Goal: Information Seeking & Learning: Learn about a topic

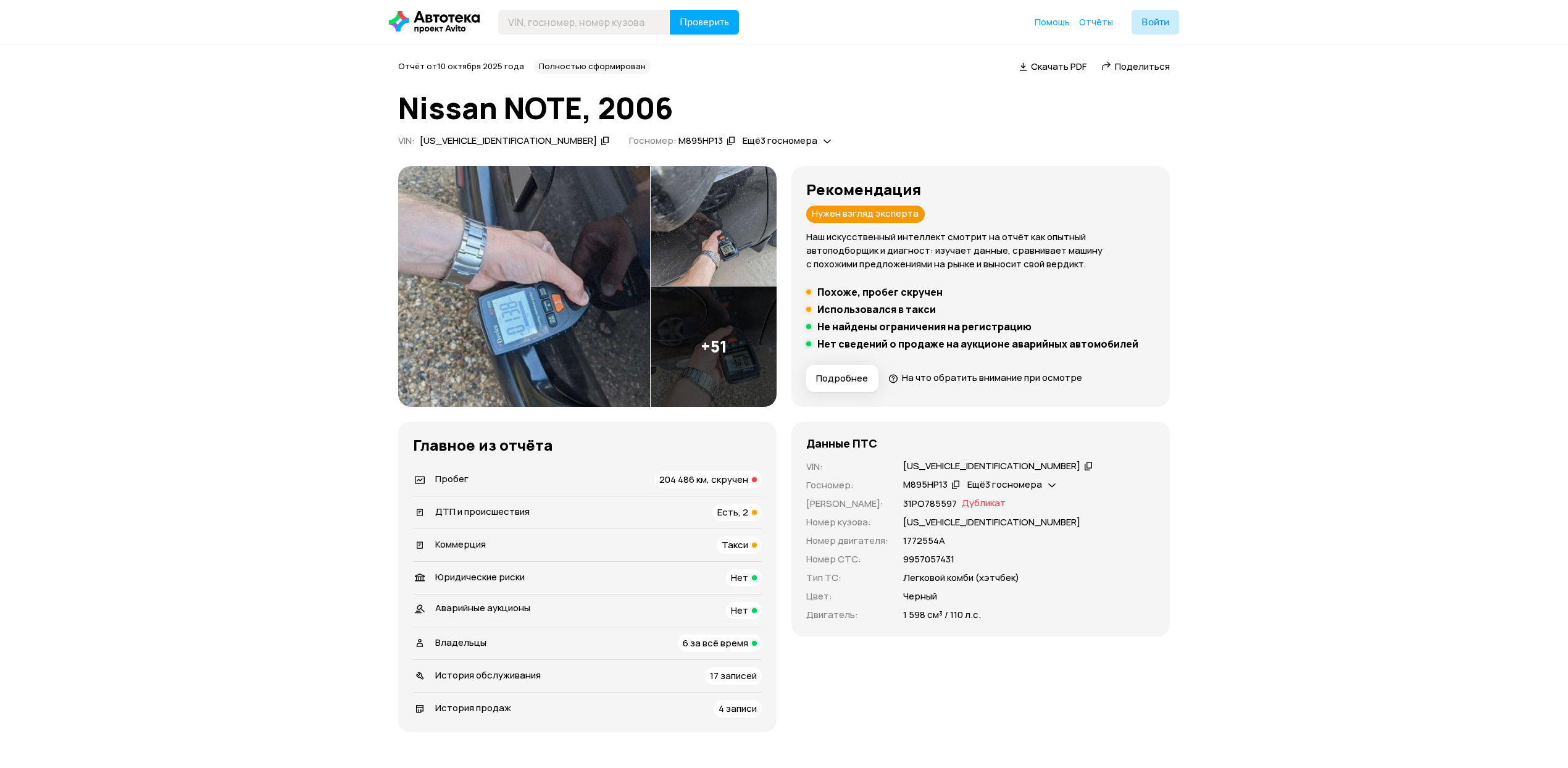
click at [569, 317] on img at bounding box center [524, 286] width 252 height 241
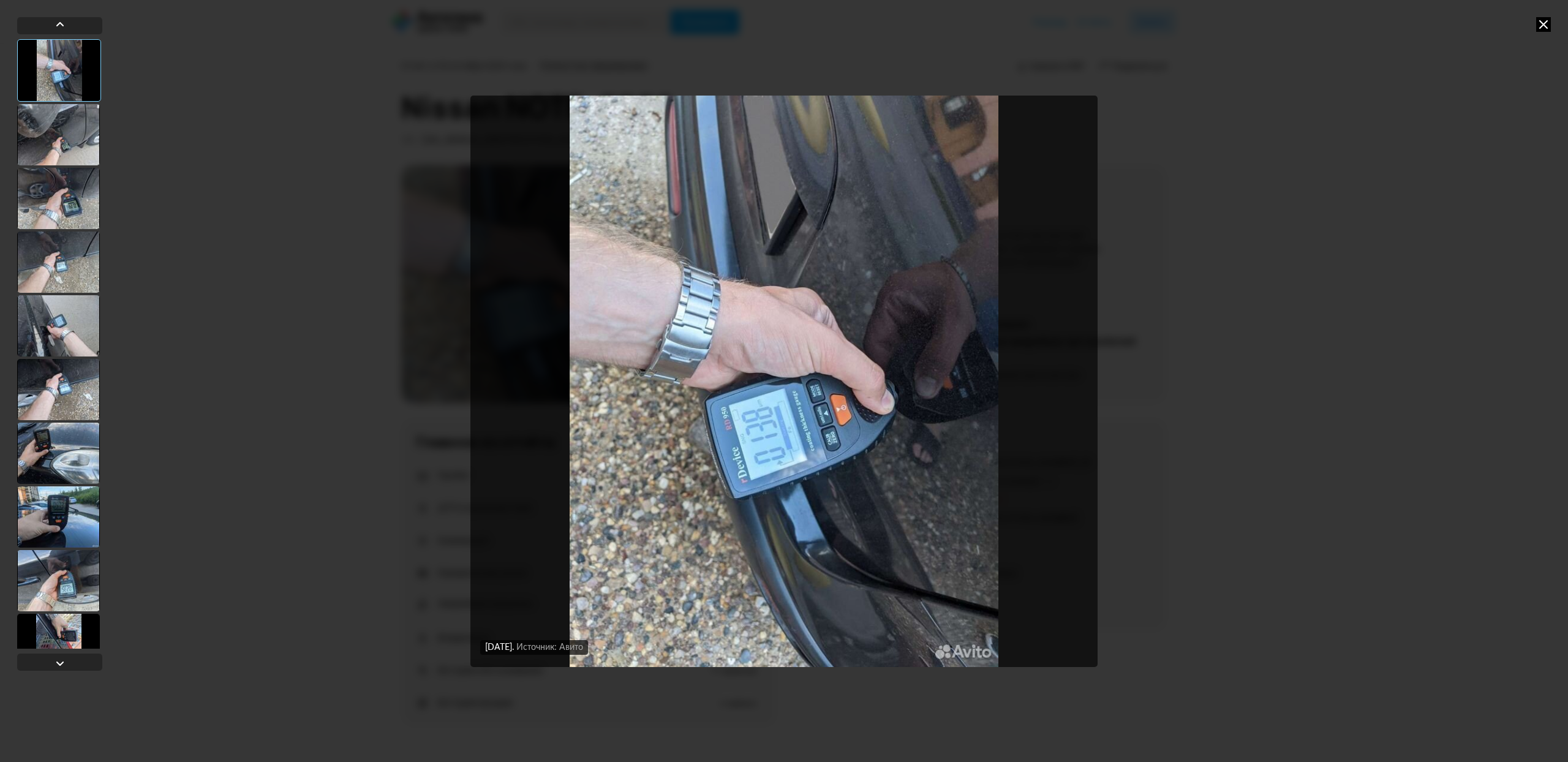
click at [34, 145] on div at bounding box center [58, 135] width 83 height 61
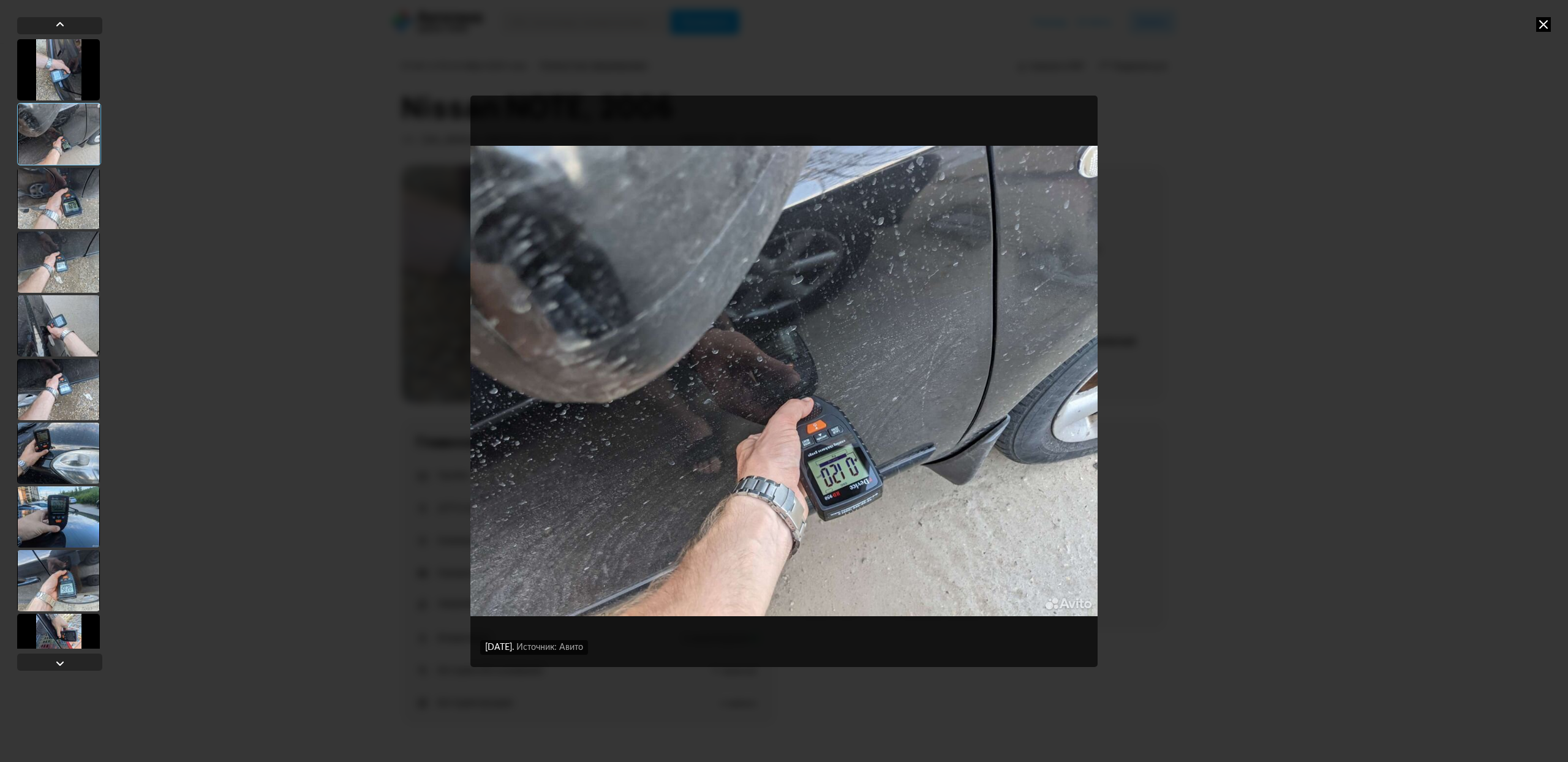
click at [11, 126] on div "[DATE] Источник: Авито [DATE] Источник: Авито [DATE] Источник: Авито" at bounding box center [784, 381] width 1568 height 762
drag, startPoint x: 63, startPoint y: 207, endPoint x: 79, endPoint y: 250, distance: 45.9
click at [64, 209] on div at bounding box center [58, 198] width 83 height 61
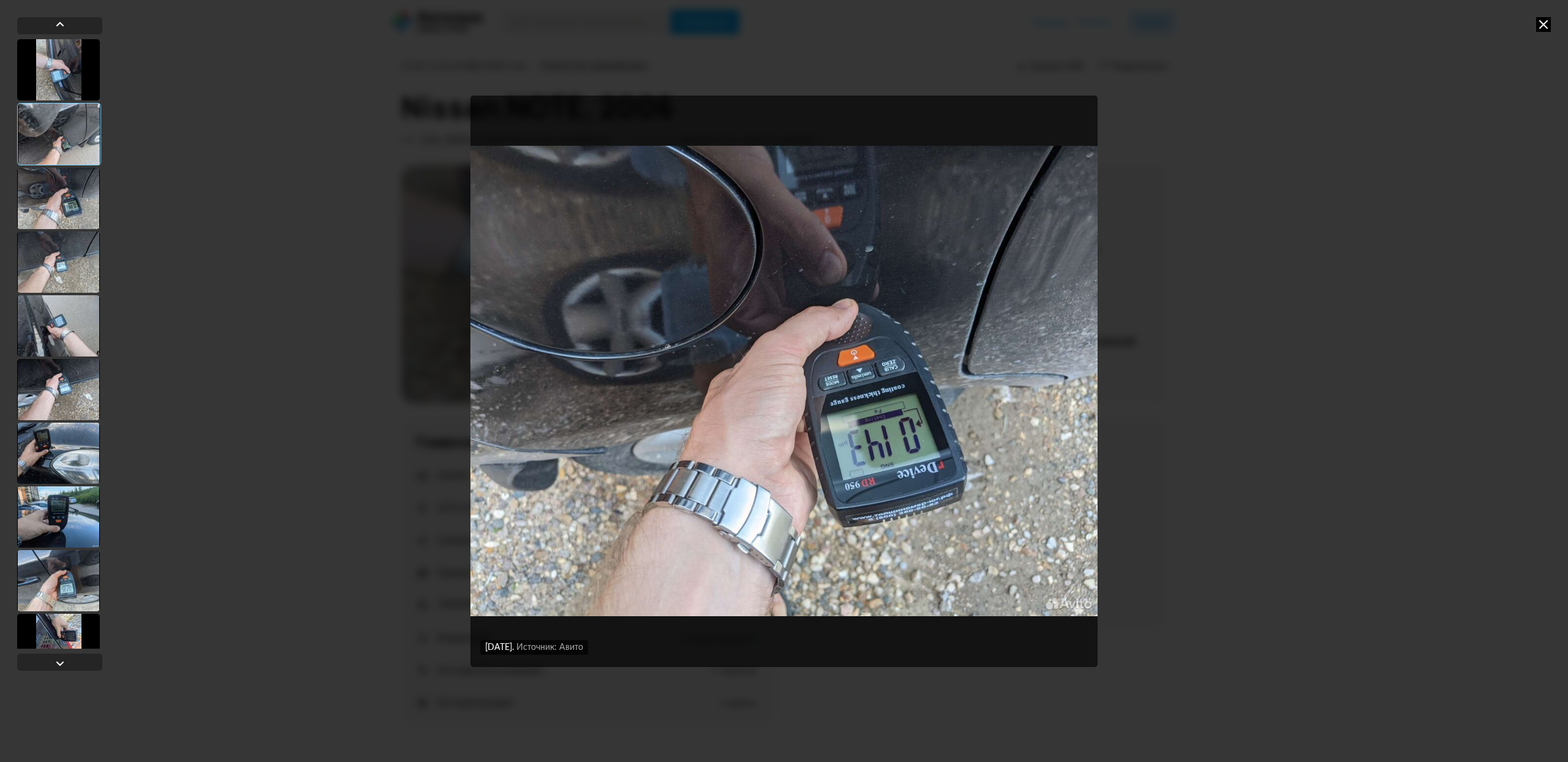
drag, startPoint x: 79, startPoint y: 258, endPoint x: 79, endPoint y: 268, distance: 10.0
click at [79, 258] on div at bounding box center [58, 262] width 83 height 61
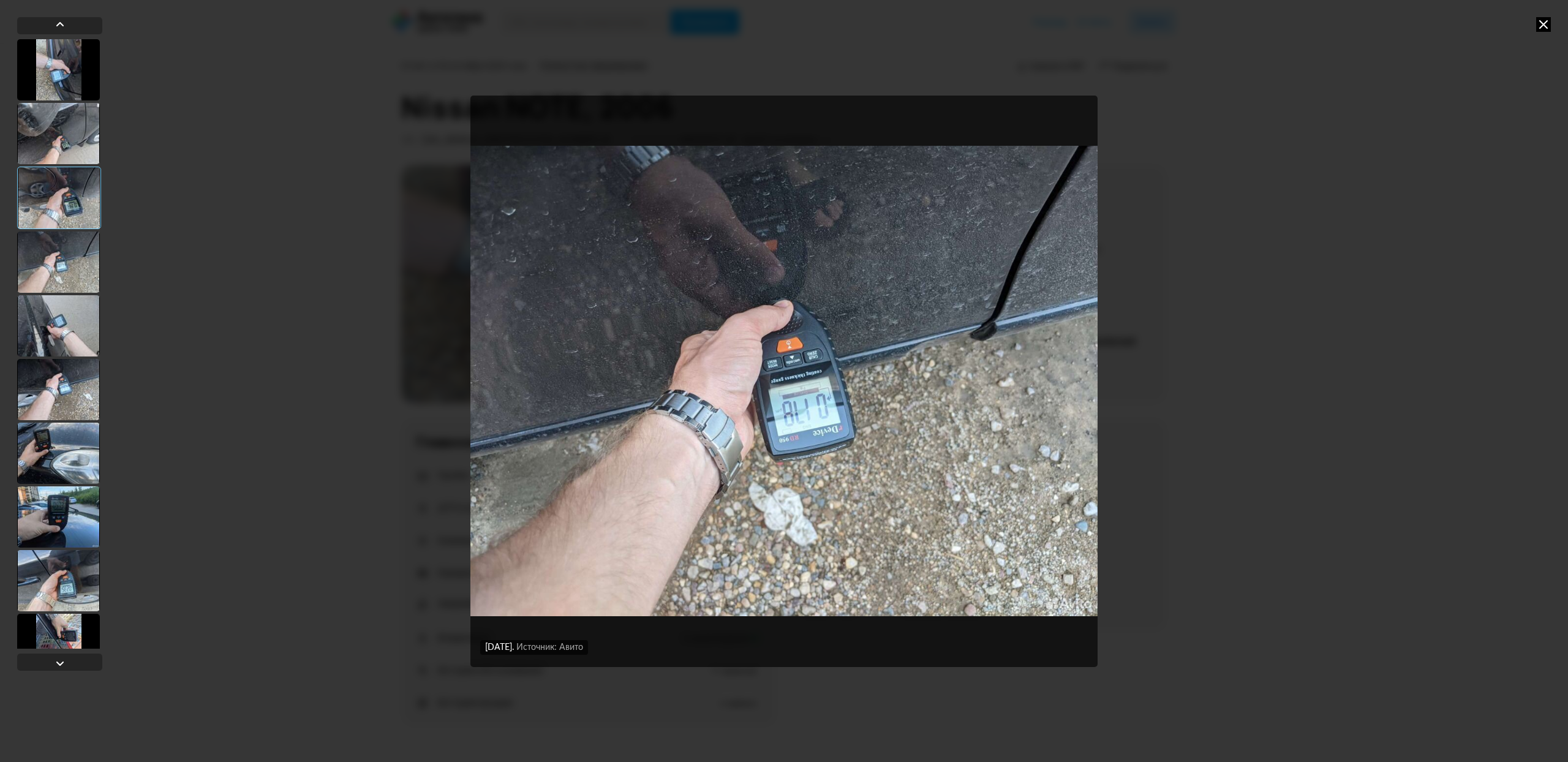
click at [82, 379] on div at bounding box center [58, 390] width 83 height 61
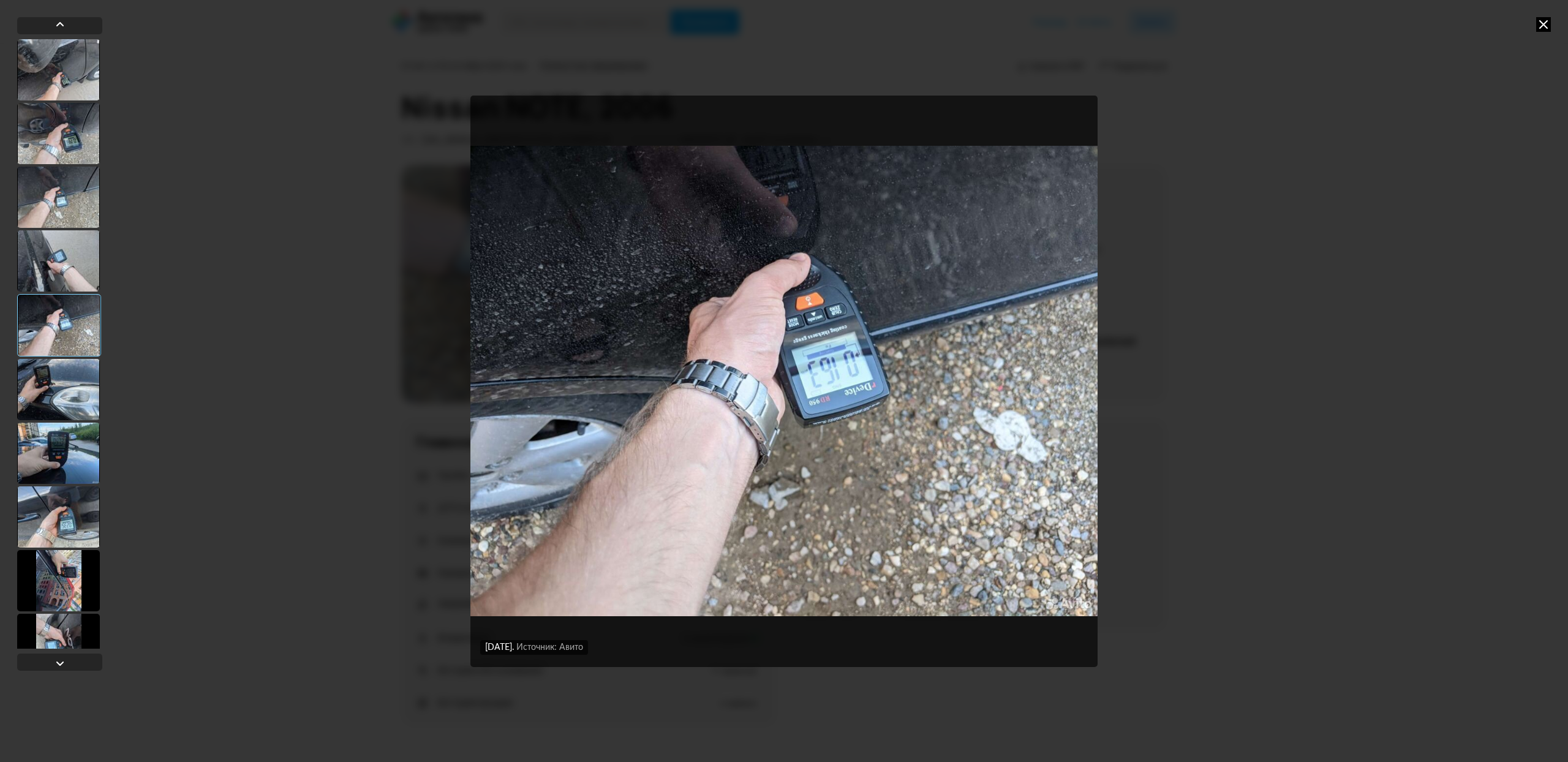
scroll to position [98, 0]
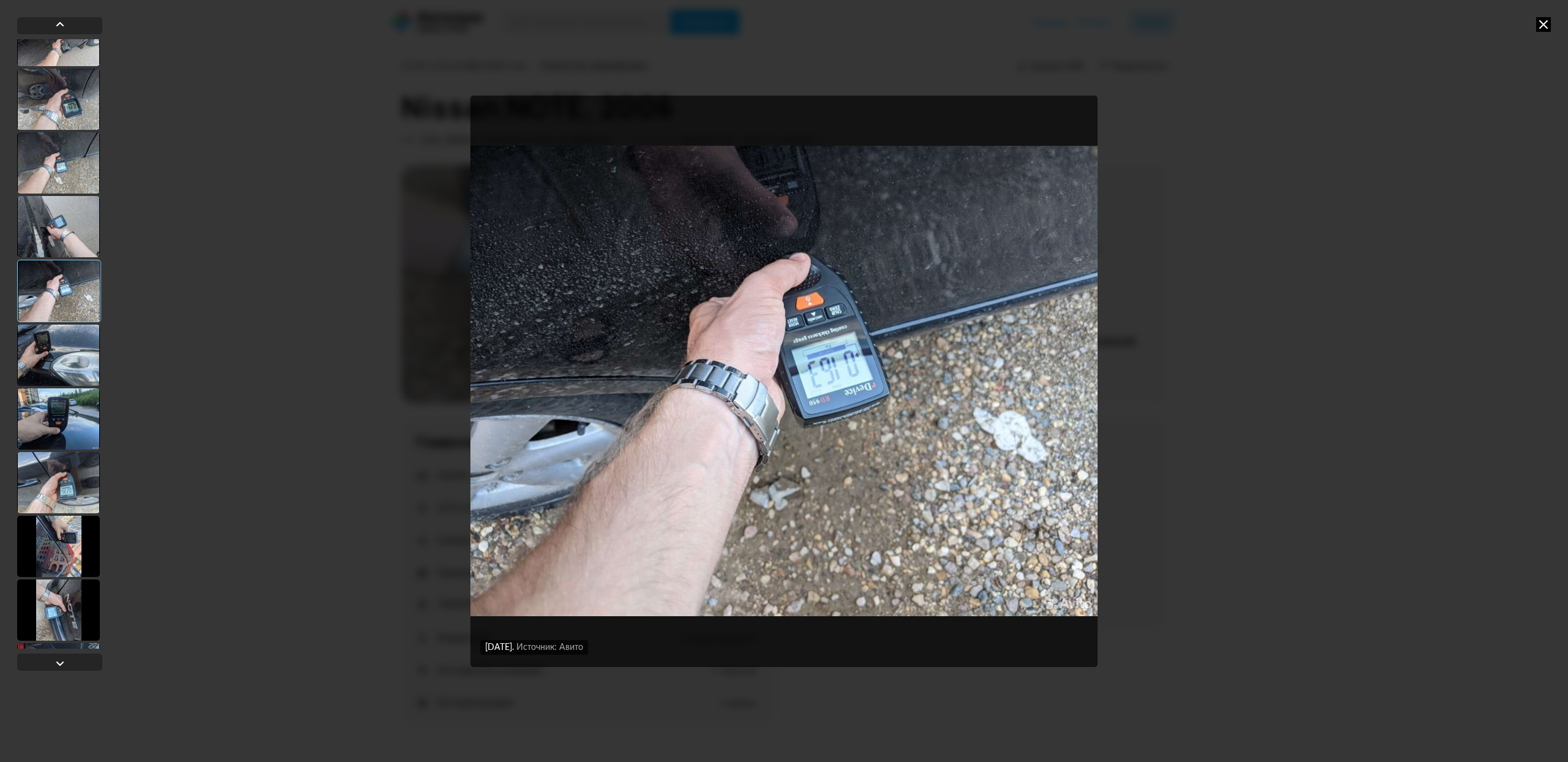
click at [60, 381] on div at bounding box center [58, 356] width 83 height 61
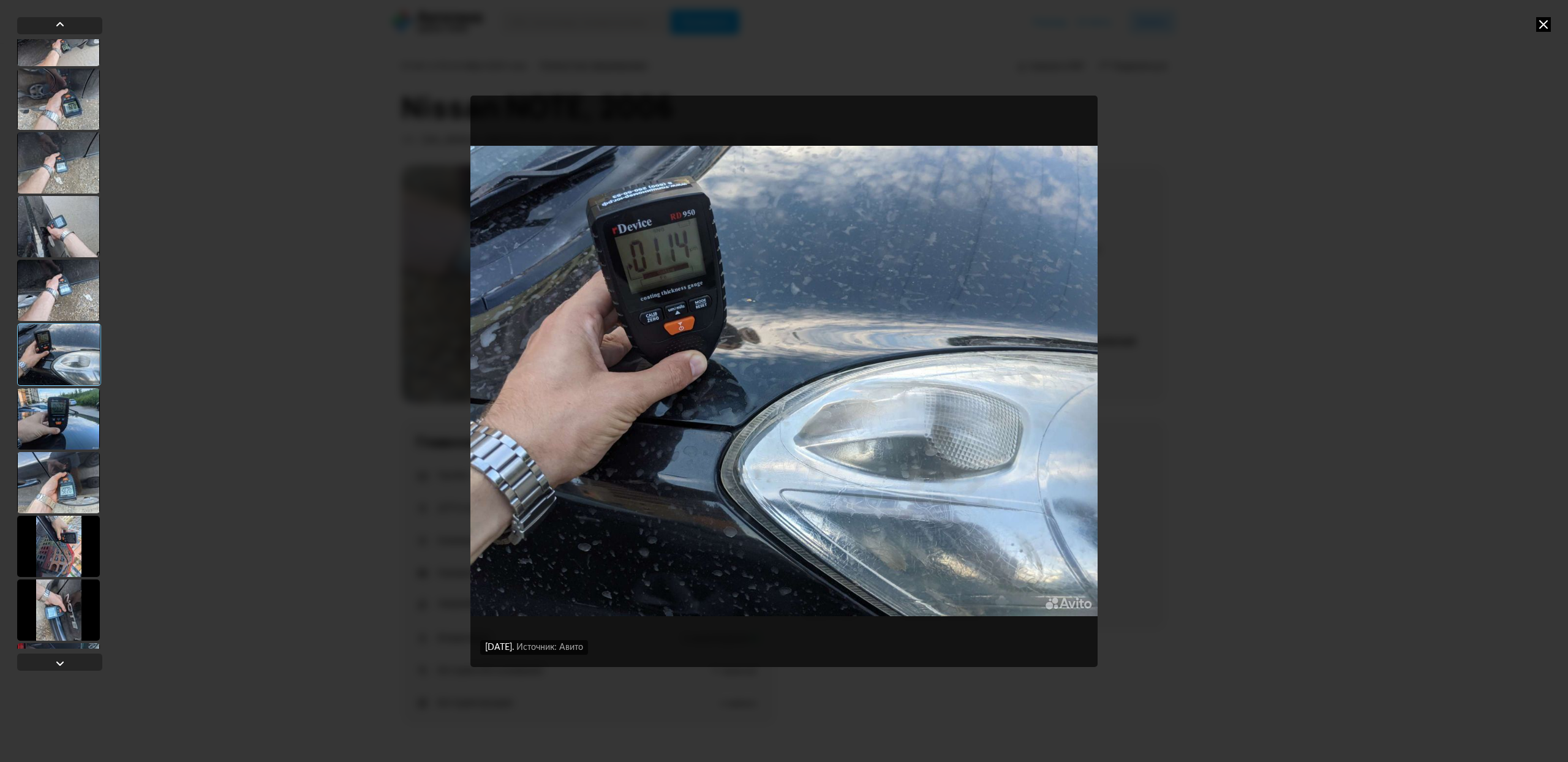
click at [61, 430] on div at bounding box center [58, 419] width 83 height 61
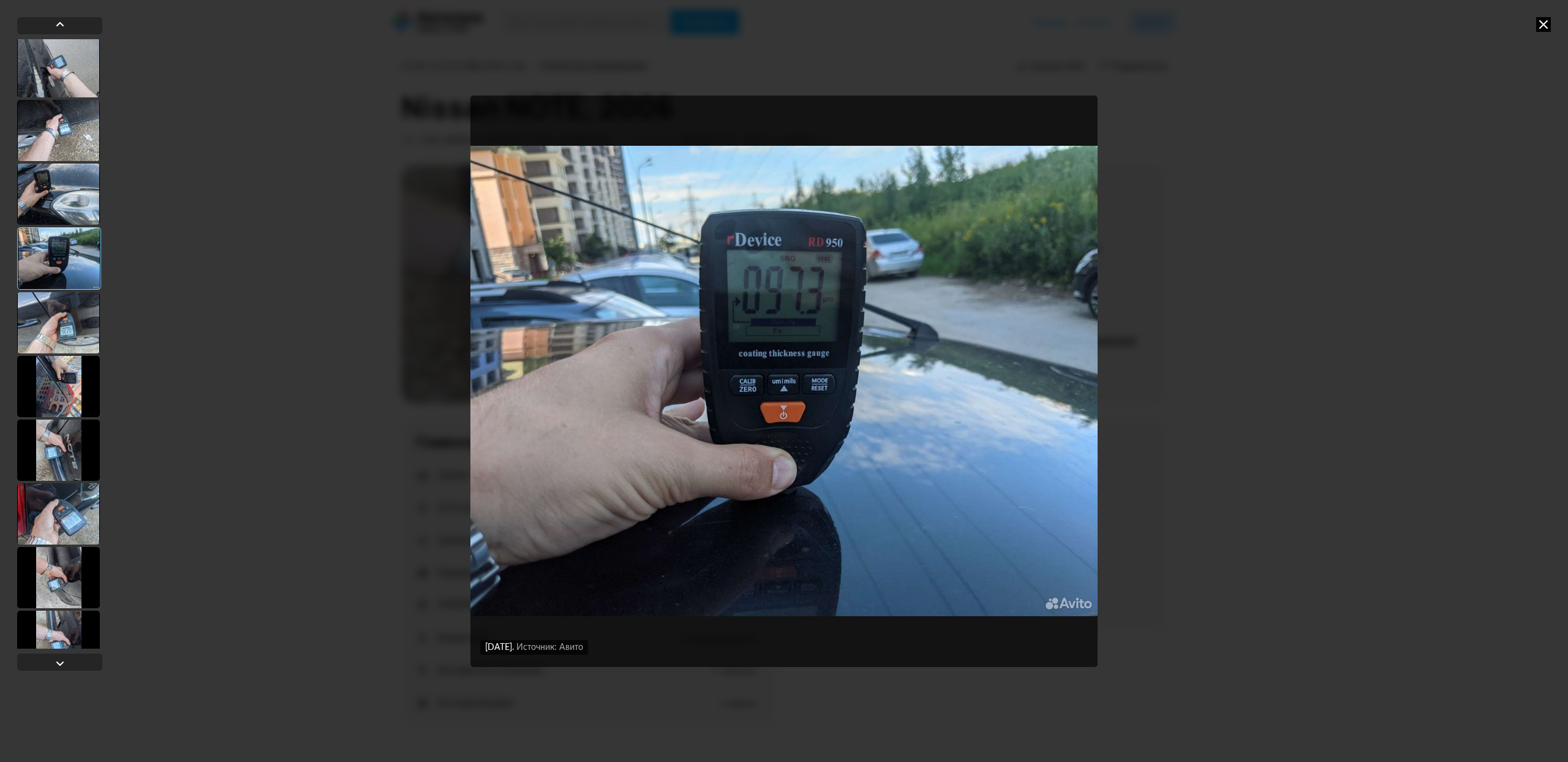
scroll to position [294, 0]
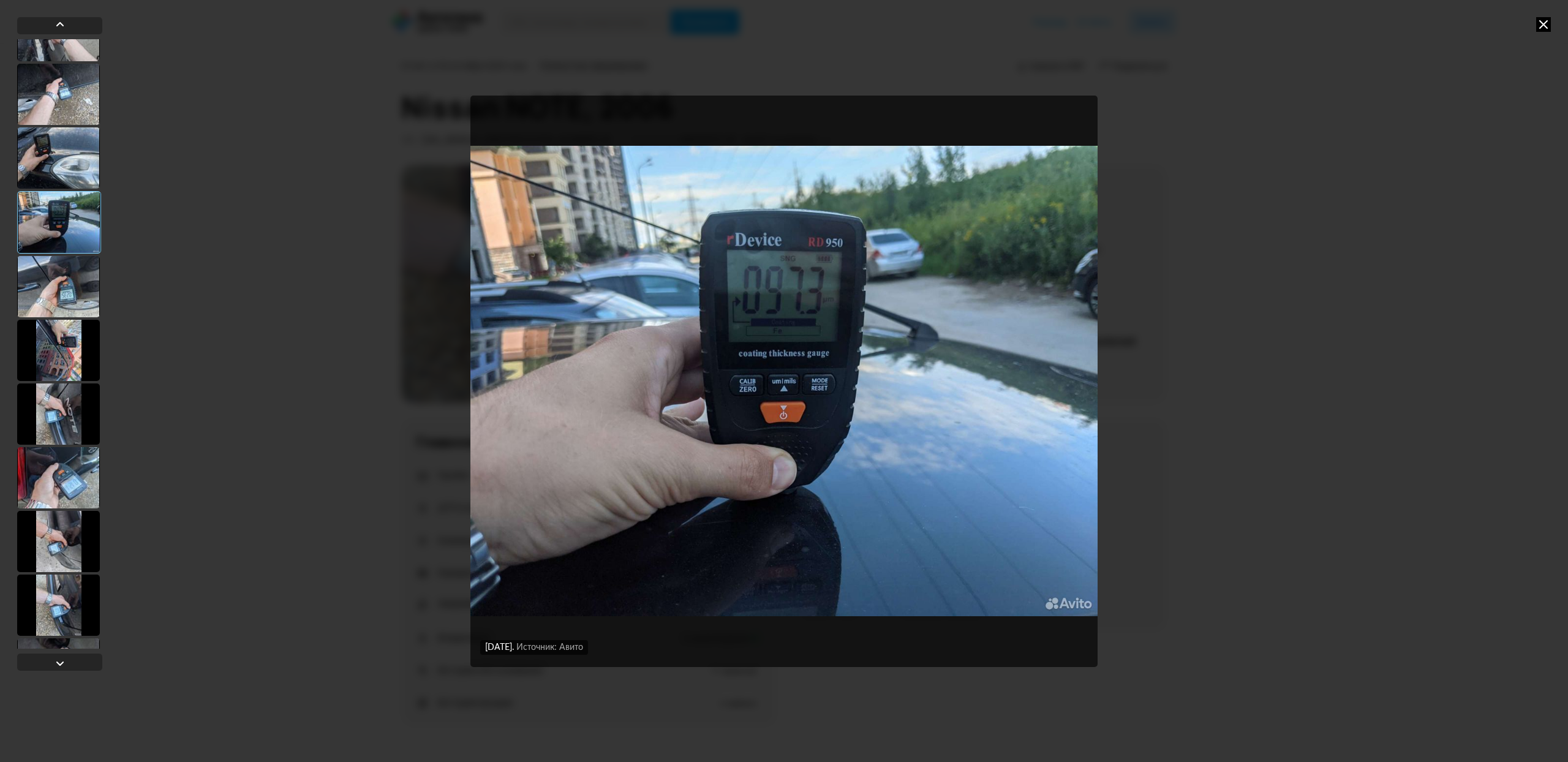
click at [72, 309] on div at bounding box center [58, 287] width 83 height 61
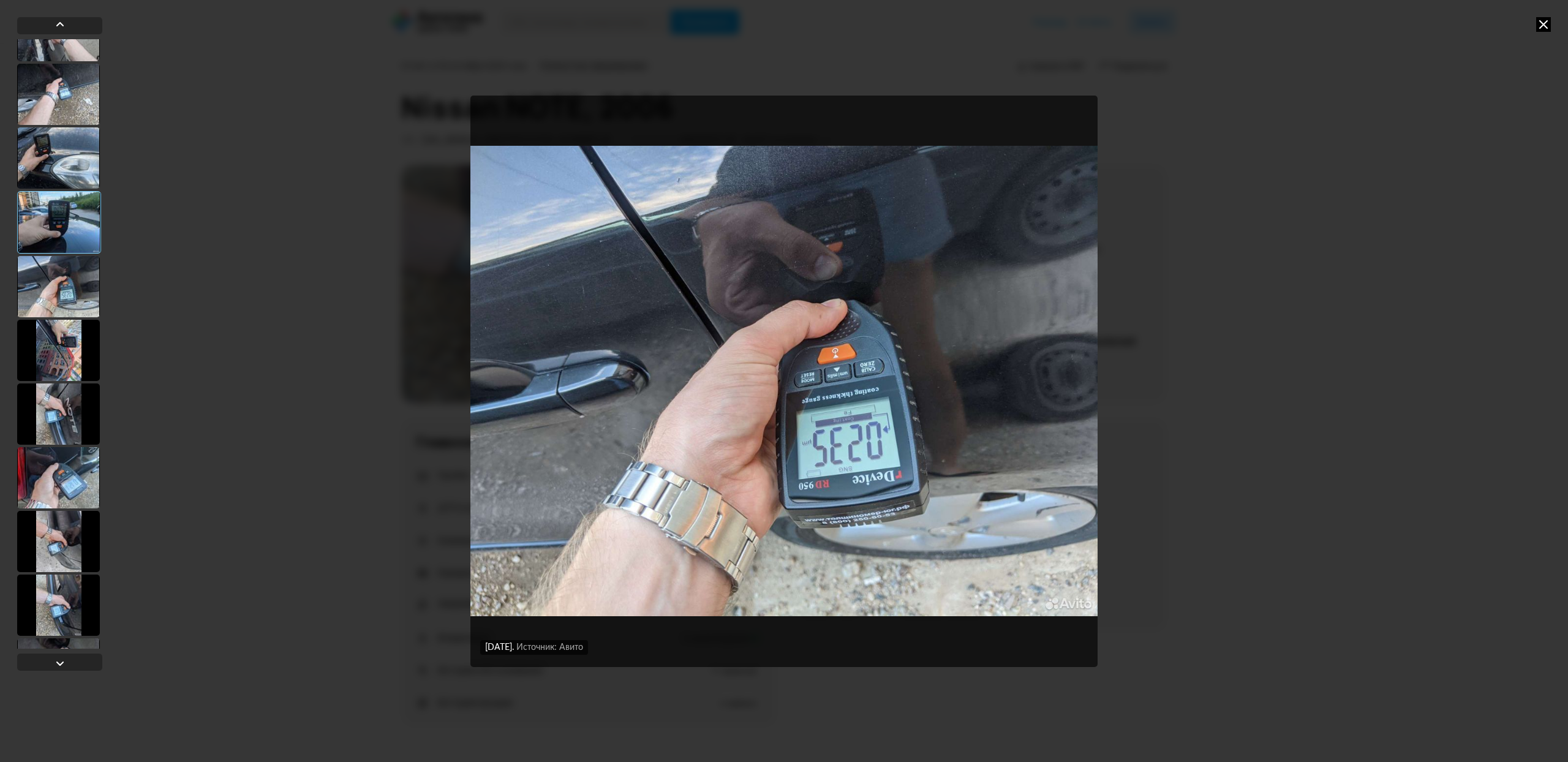
click at [74, 342] on div at bounding box center [58, 351] width 83 height 61
click at [85, 437] on div at bounding box center [58, 414] width 83 height 61
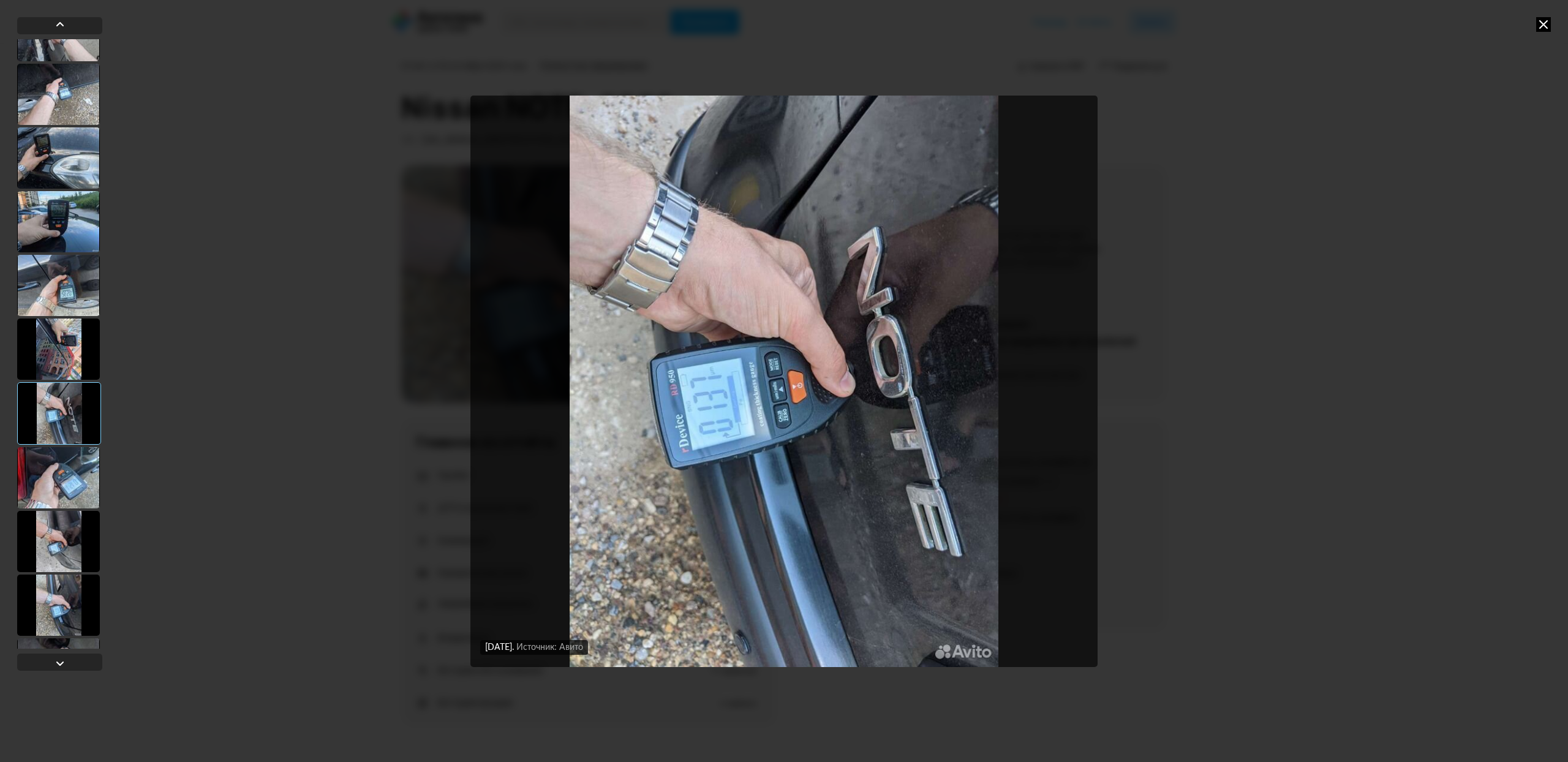
click at [70, 478] on div at bounding box center [58, 478] width 83 height 61
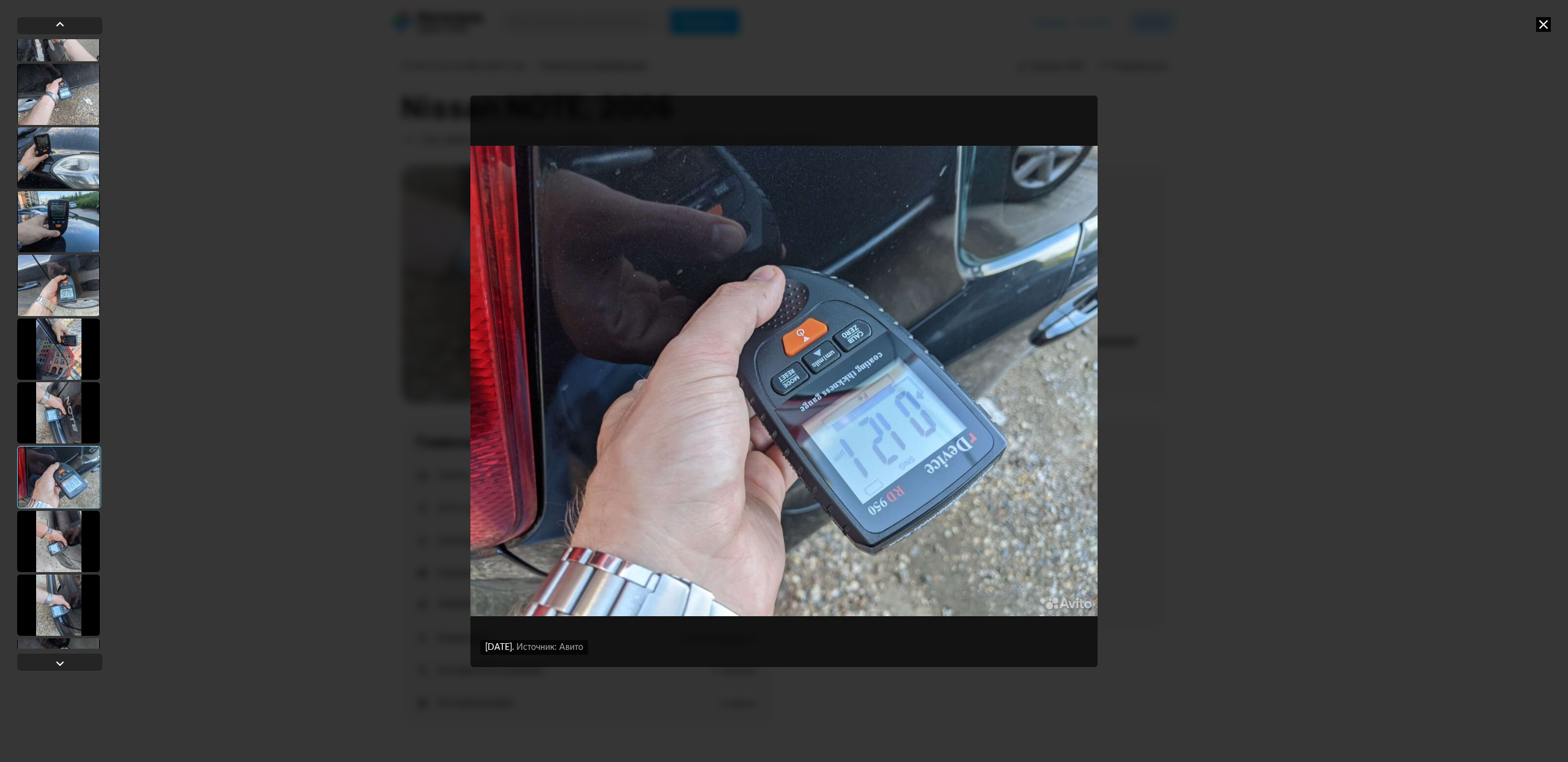
click at [64, 542] on div at bounding box center [58, 542] width 83 height 61
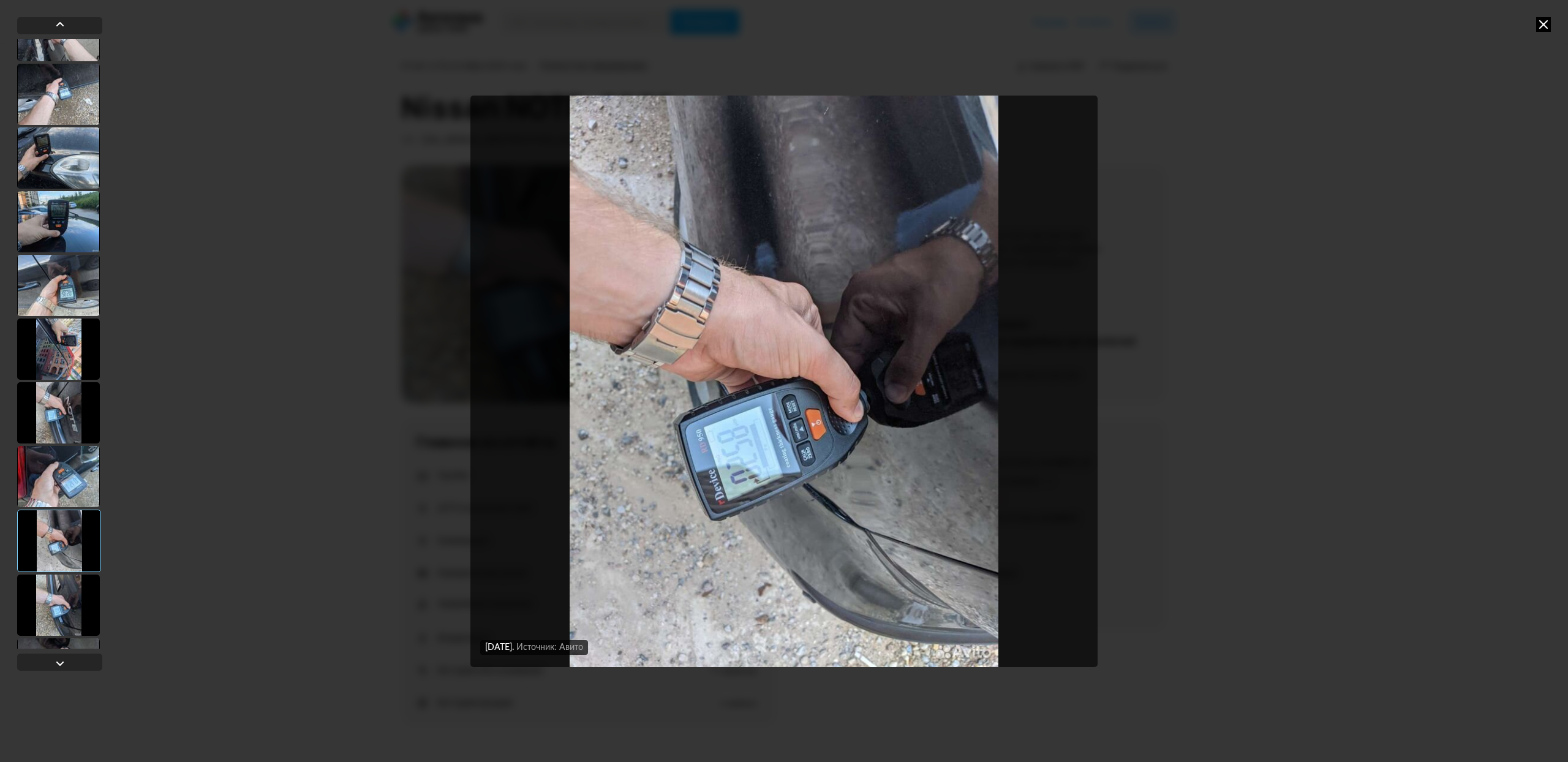
click at [60, 610] on div at bounding box center [58, 605] width 83 height 61
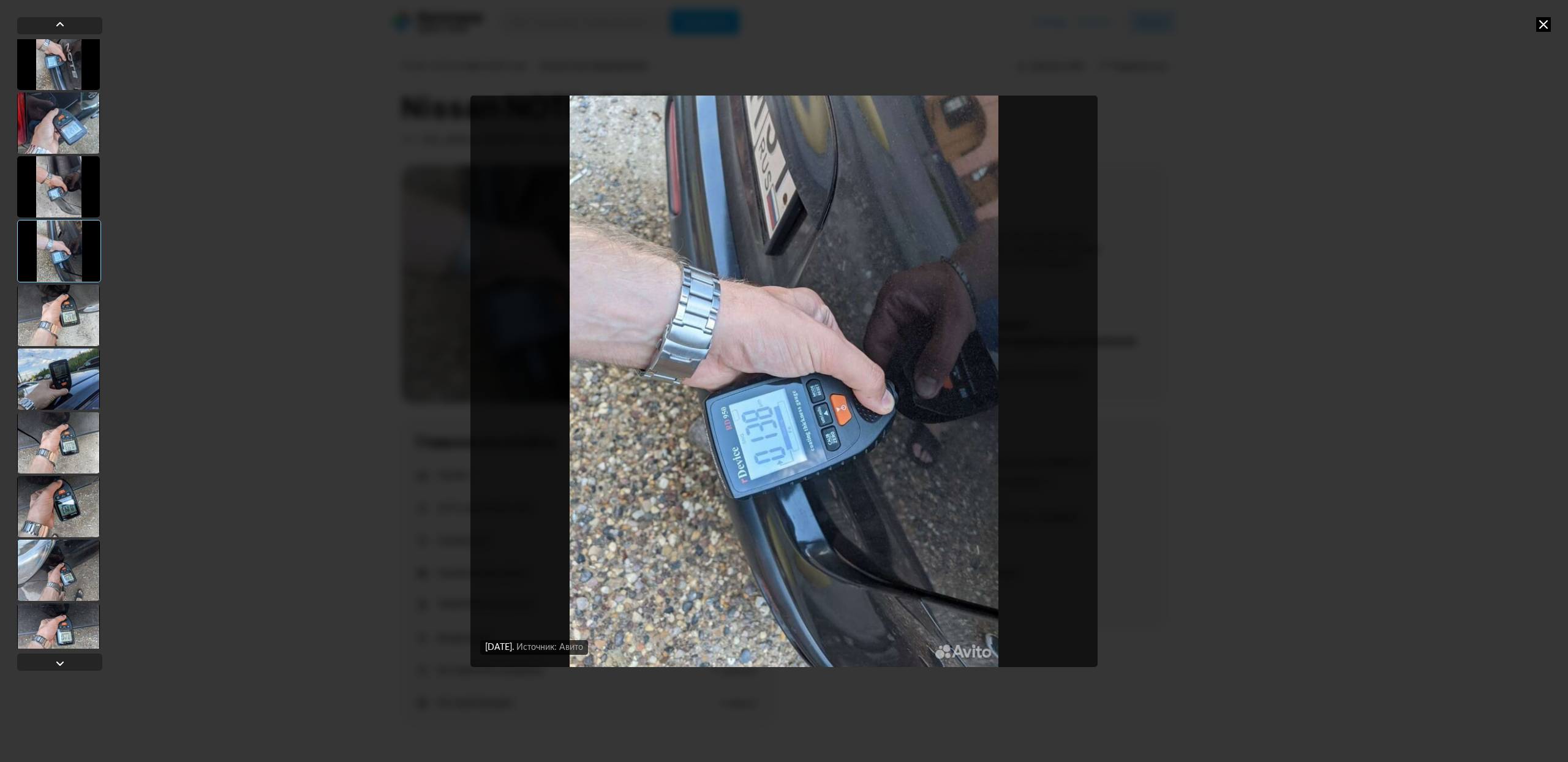
scroll to position [686, 0]
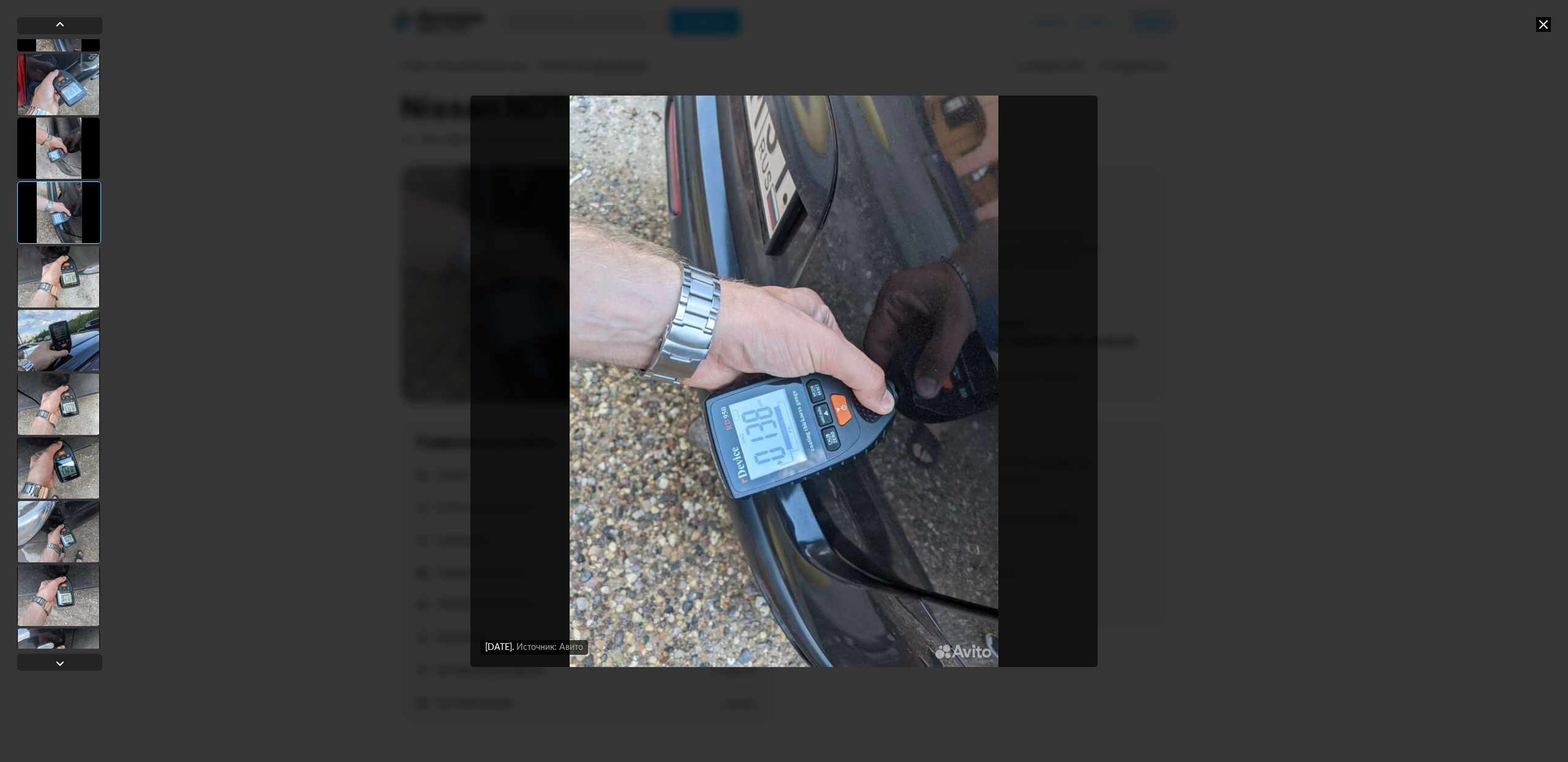
click at [77, 410] on div at bounding box center [58, 405] width 83 height 61
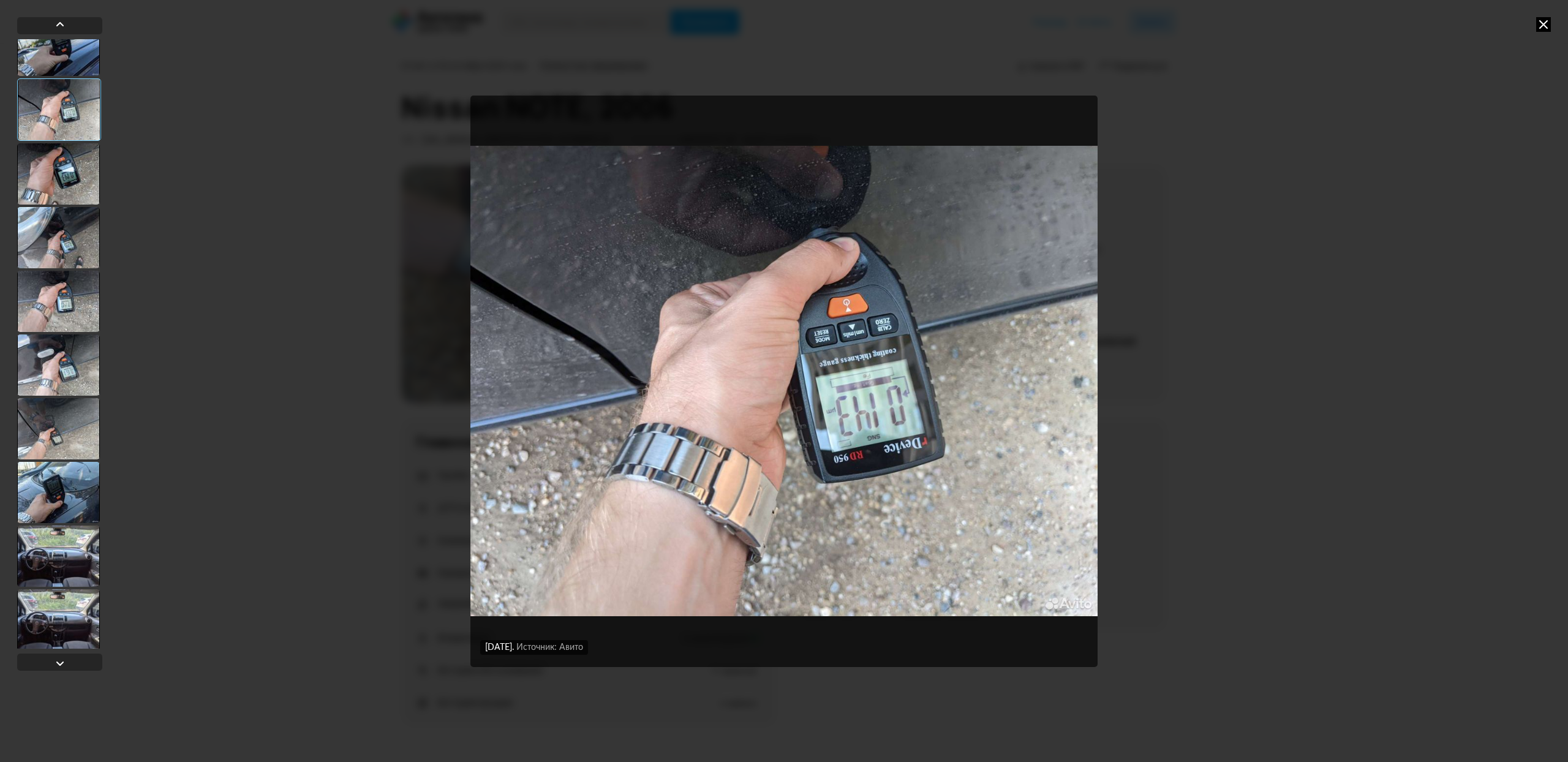
click at [72, 462] on div at bounding box center [58, 492] width 83 height 61
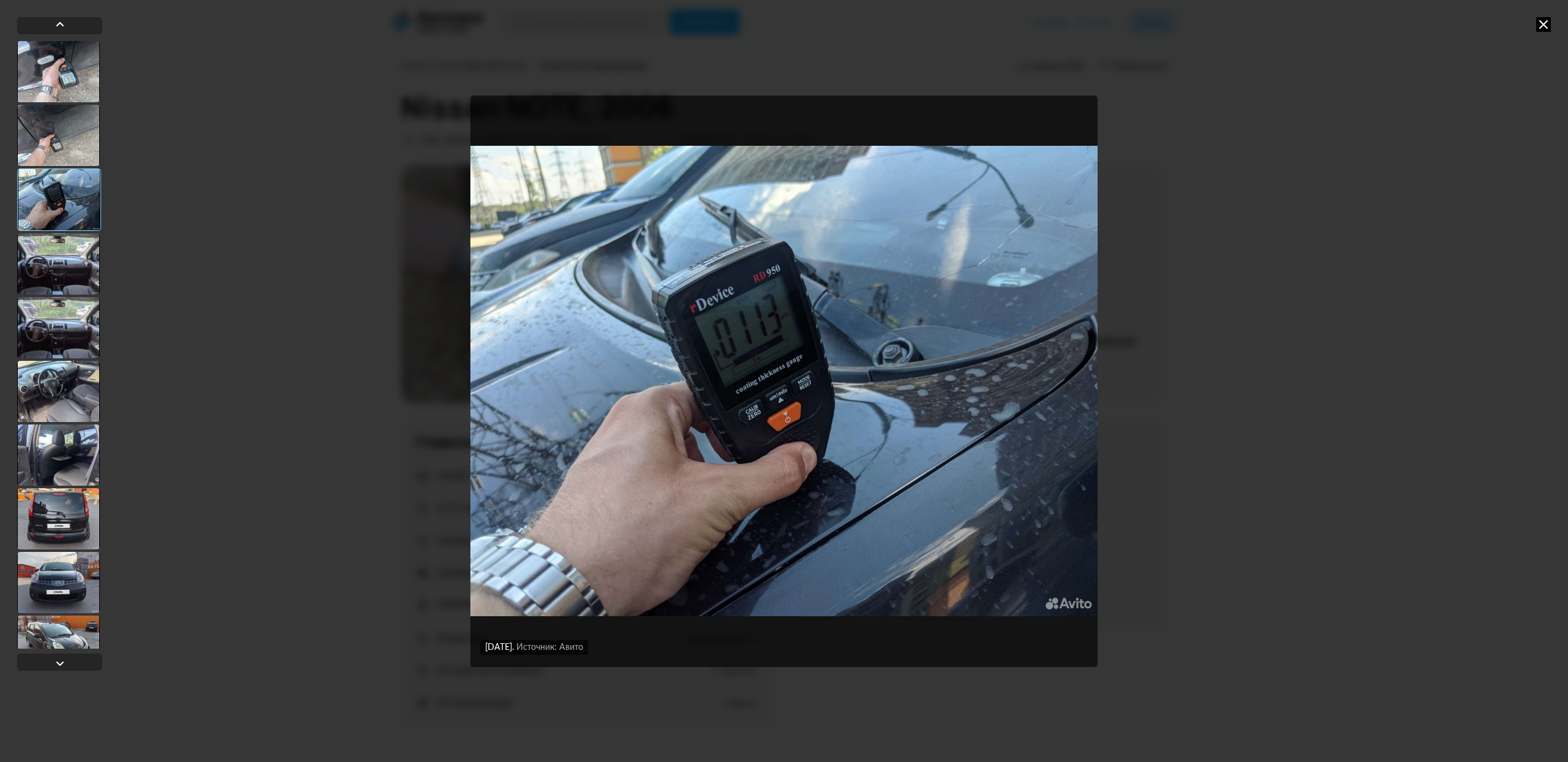
click at [63, 454] on div at bounding box center [58, 455] width 83 height 61
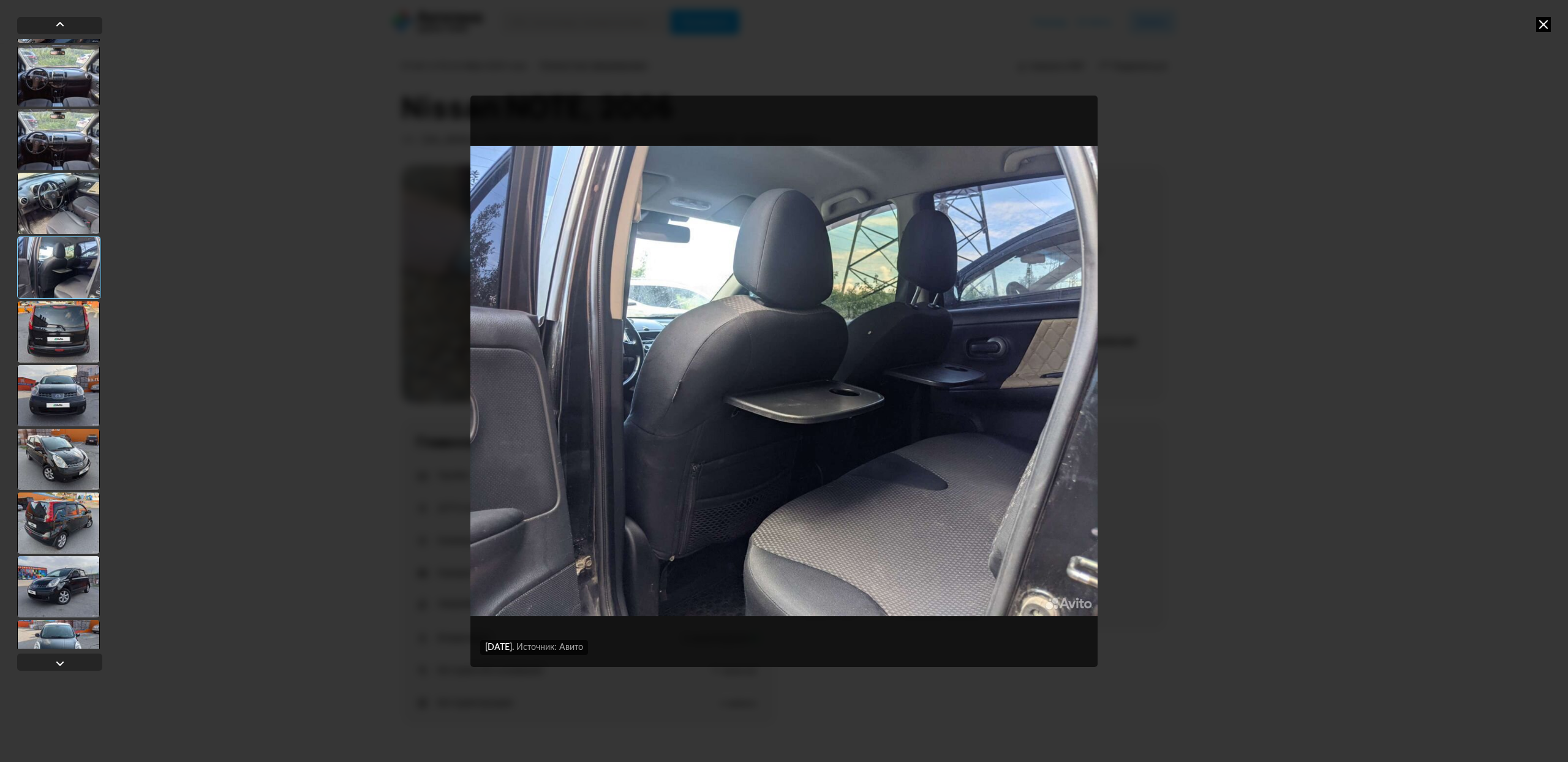
scroll to position [1469, 0]
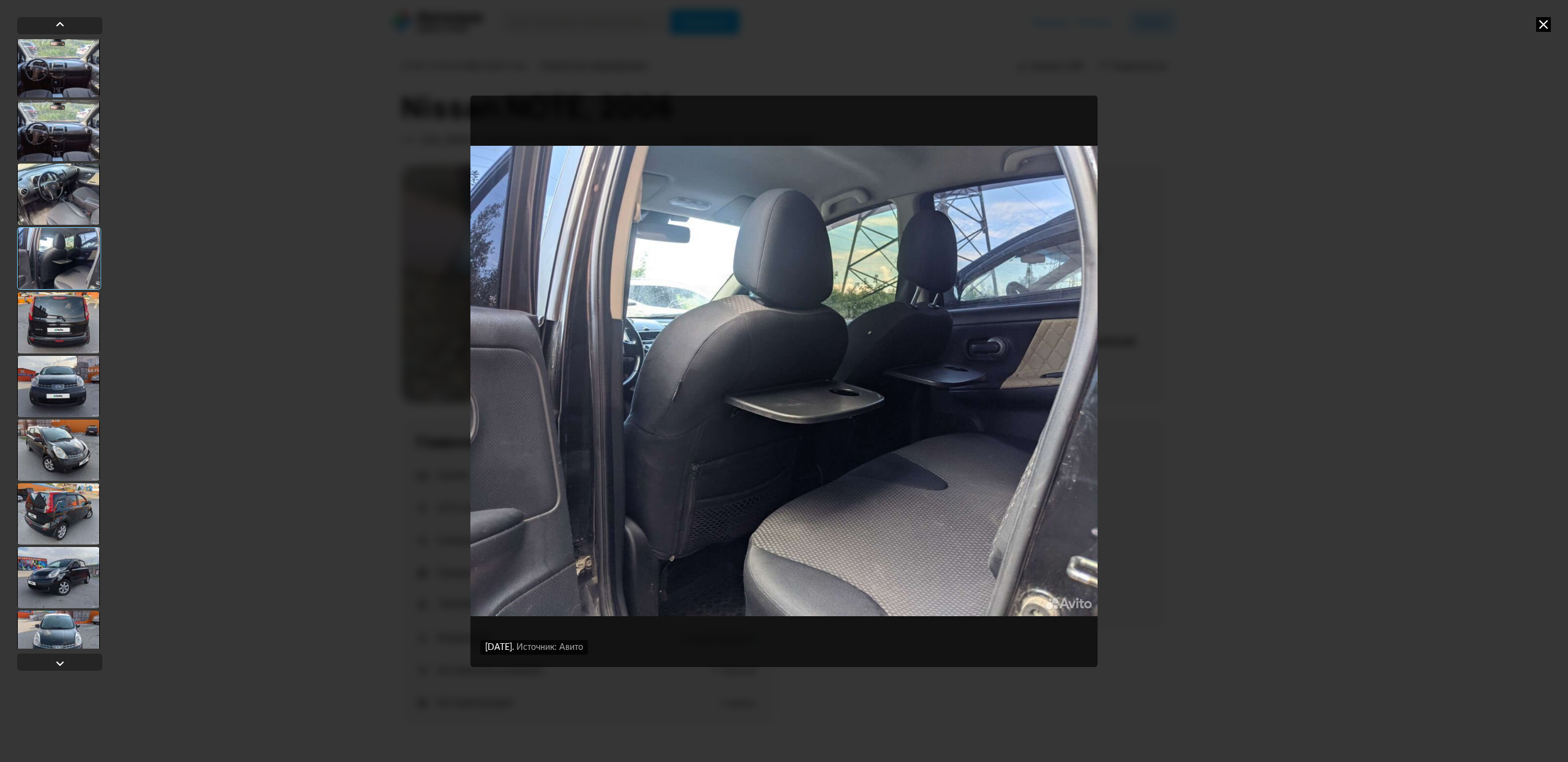
click at [58, 456] on div at bounding box center [58, 450] width 83 height 61
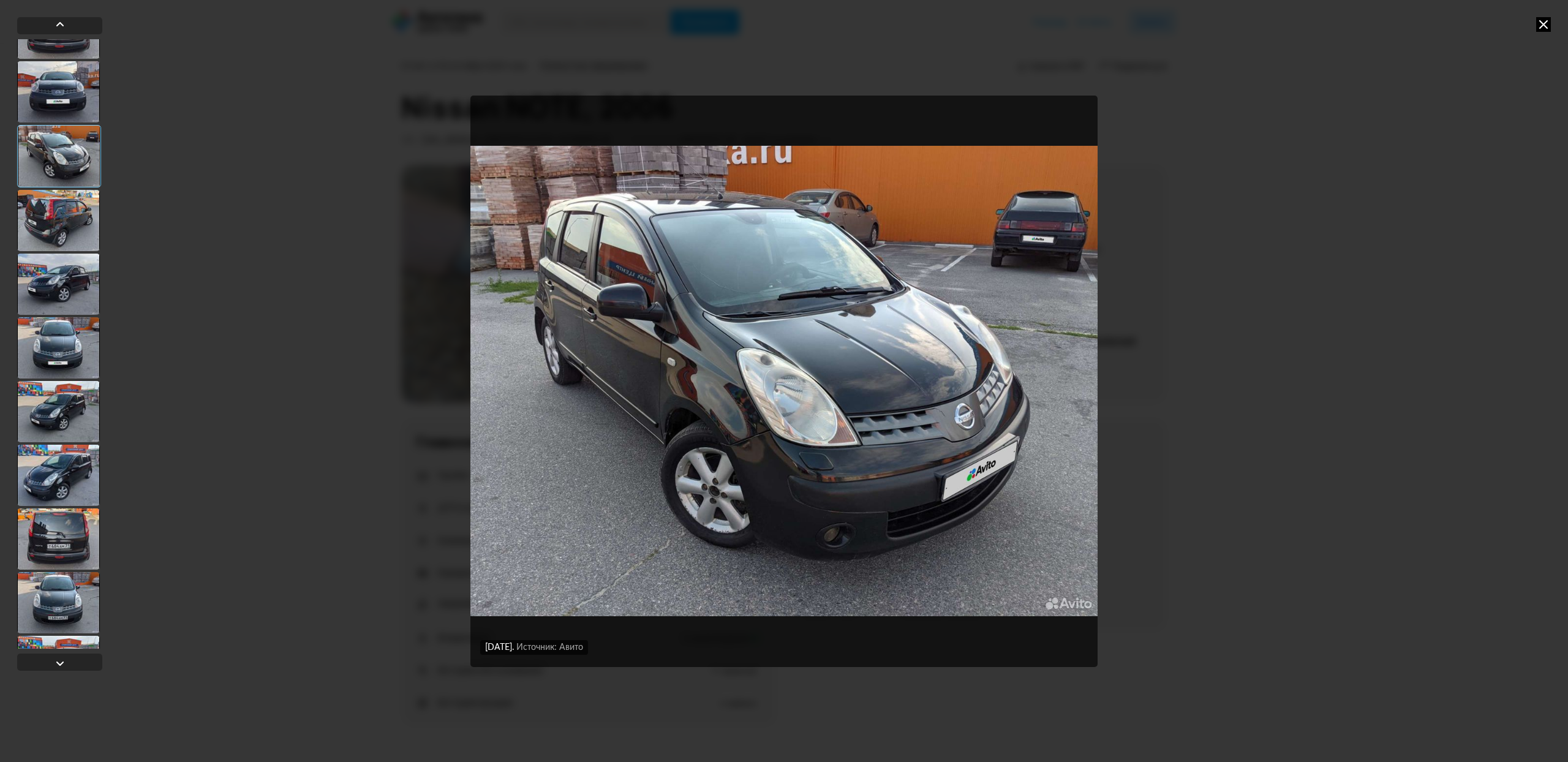
scroll to position [1762, 0]
click at [58, 456] on div at bounding box center [58, 475] width 83 height 61
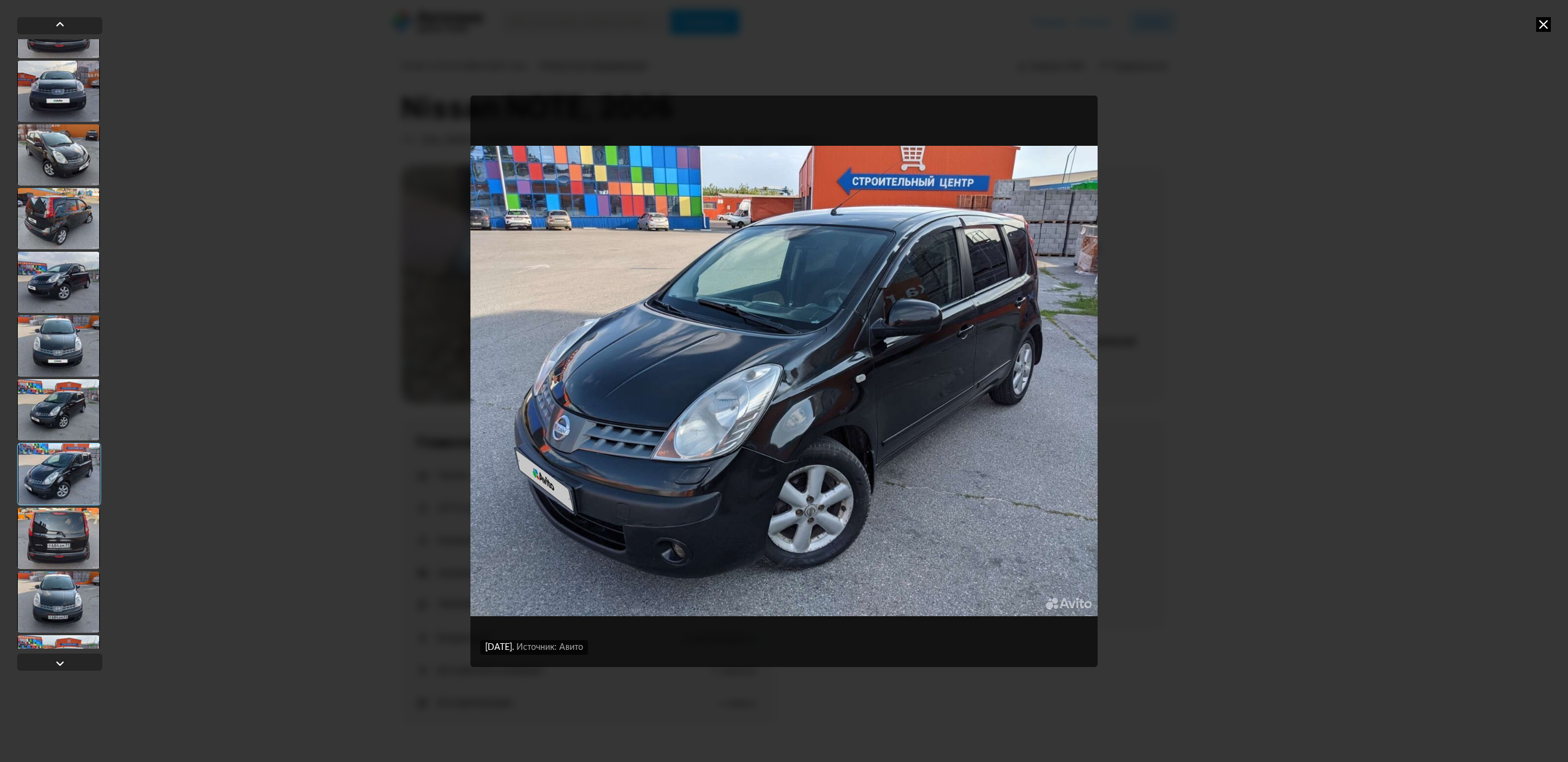
click at [52, 418] on div at bounding box center [58, 410] width 83 height 61
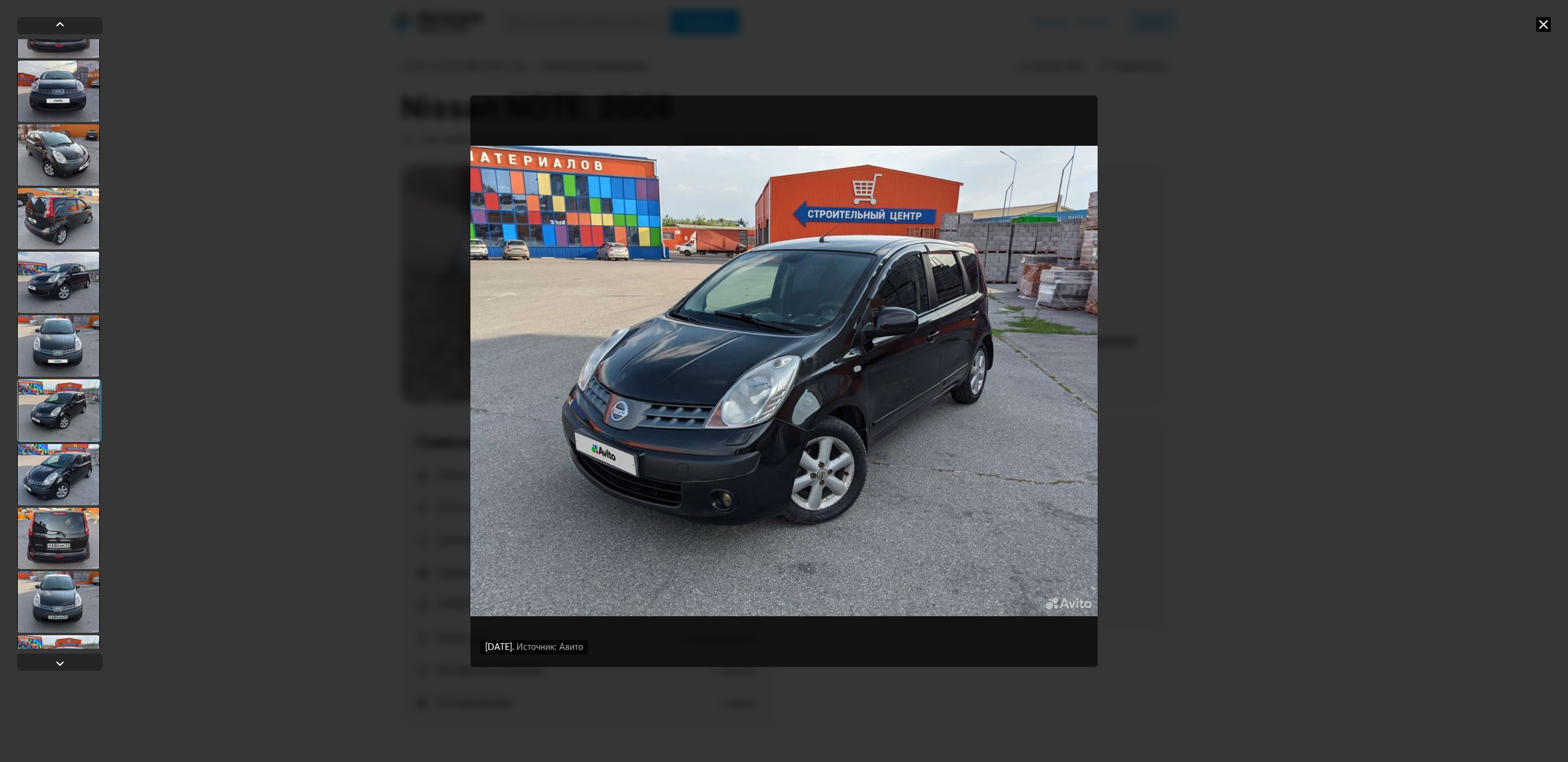
click at [64, 387] on div at bounding box center [59, 411] width 84 height 63
click at [69, 287] on div at bounding box center [58, 282] width 83 height 61
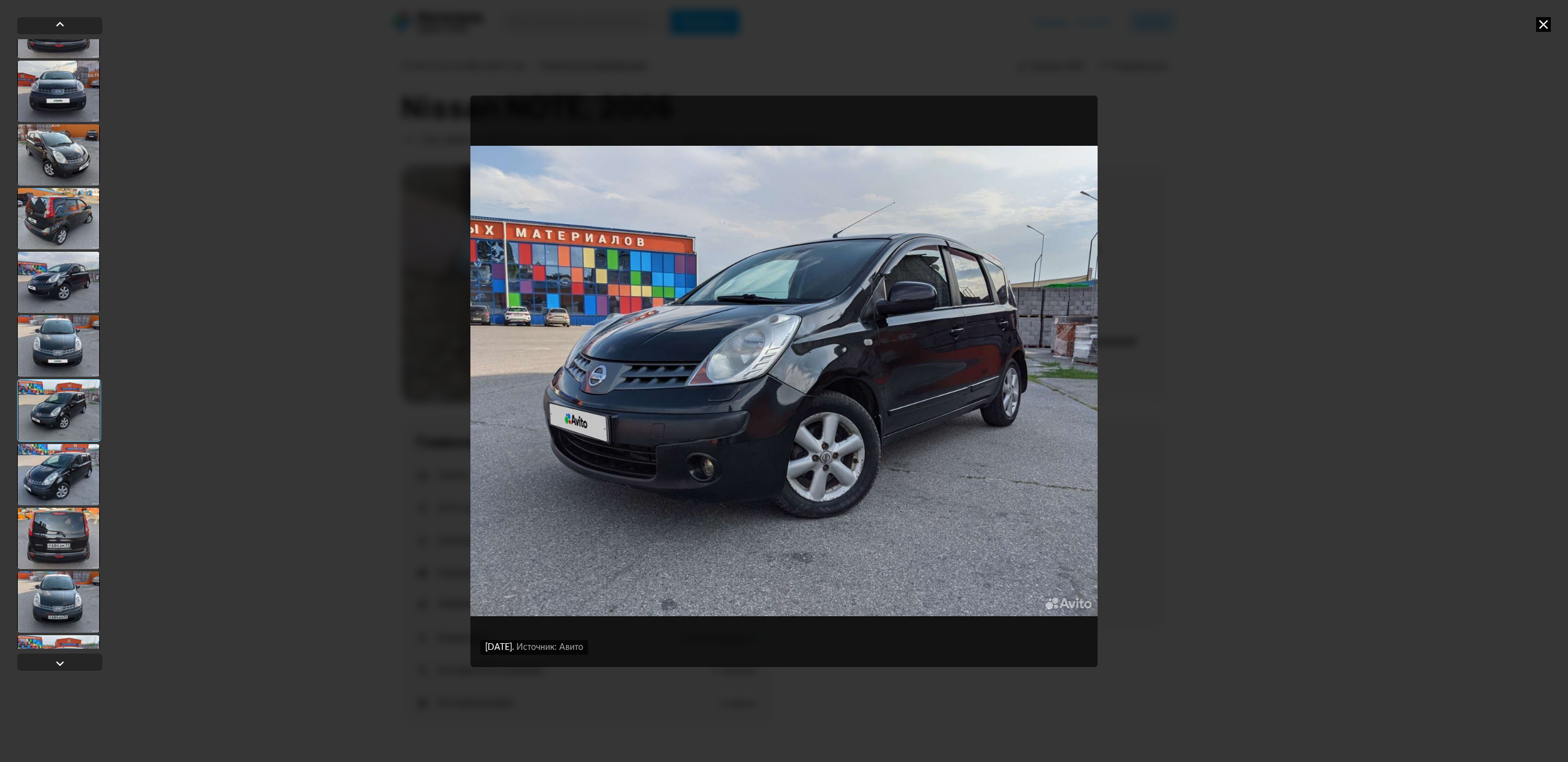
click at [70, 241] on div at bounding box center [58, 219] width 83 height 61
click at [72, 163] on div at bounding box center [58, 155] width 83 height 61
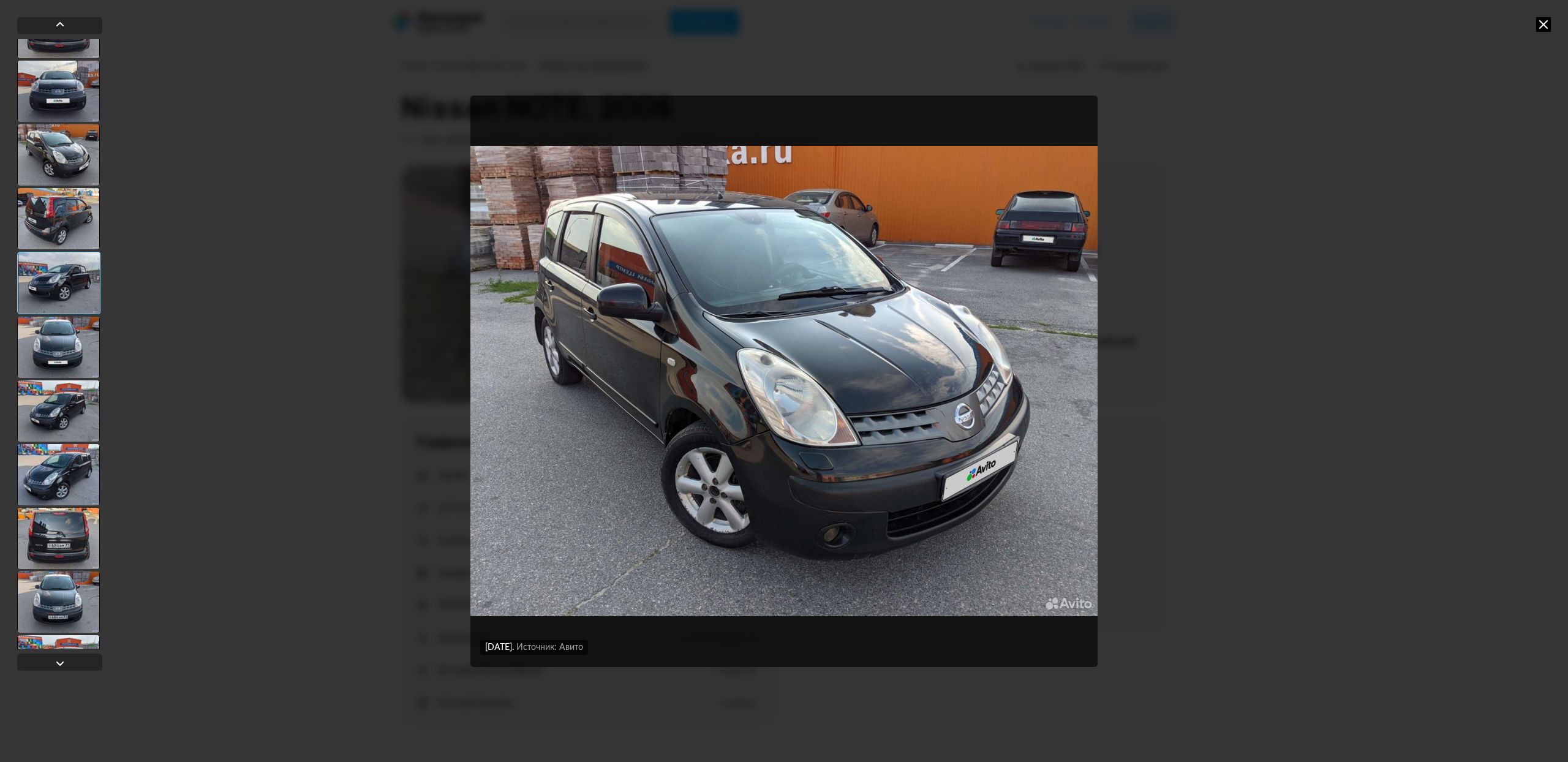
click at [65, 117] on div at bounding box center [58, 91] width 83 height 61
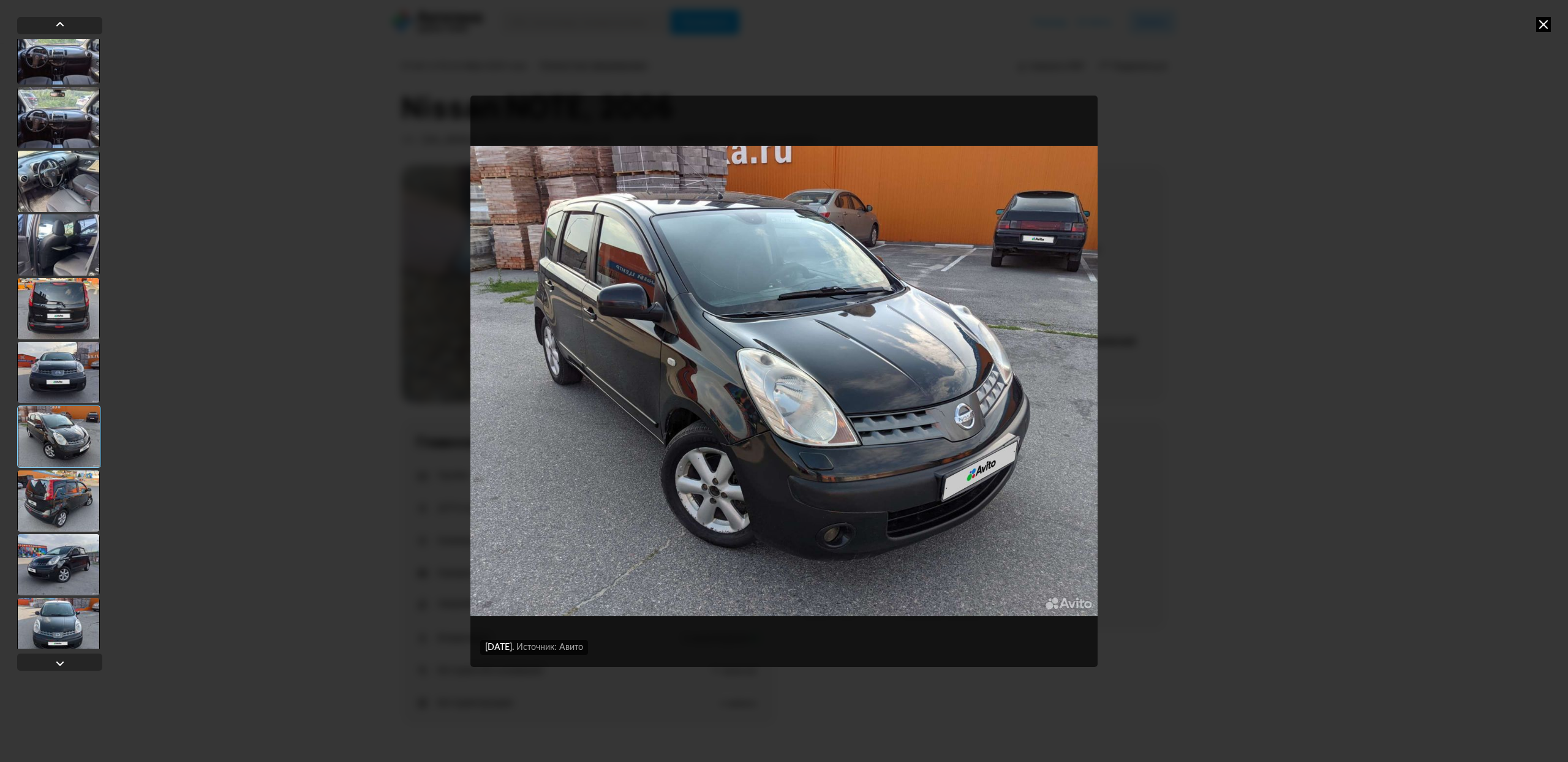
scroll to position [1469, 0]
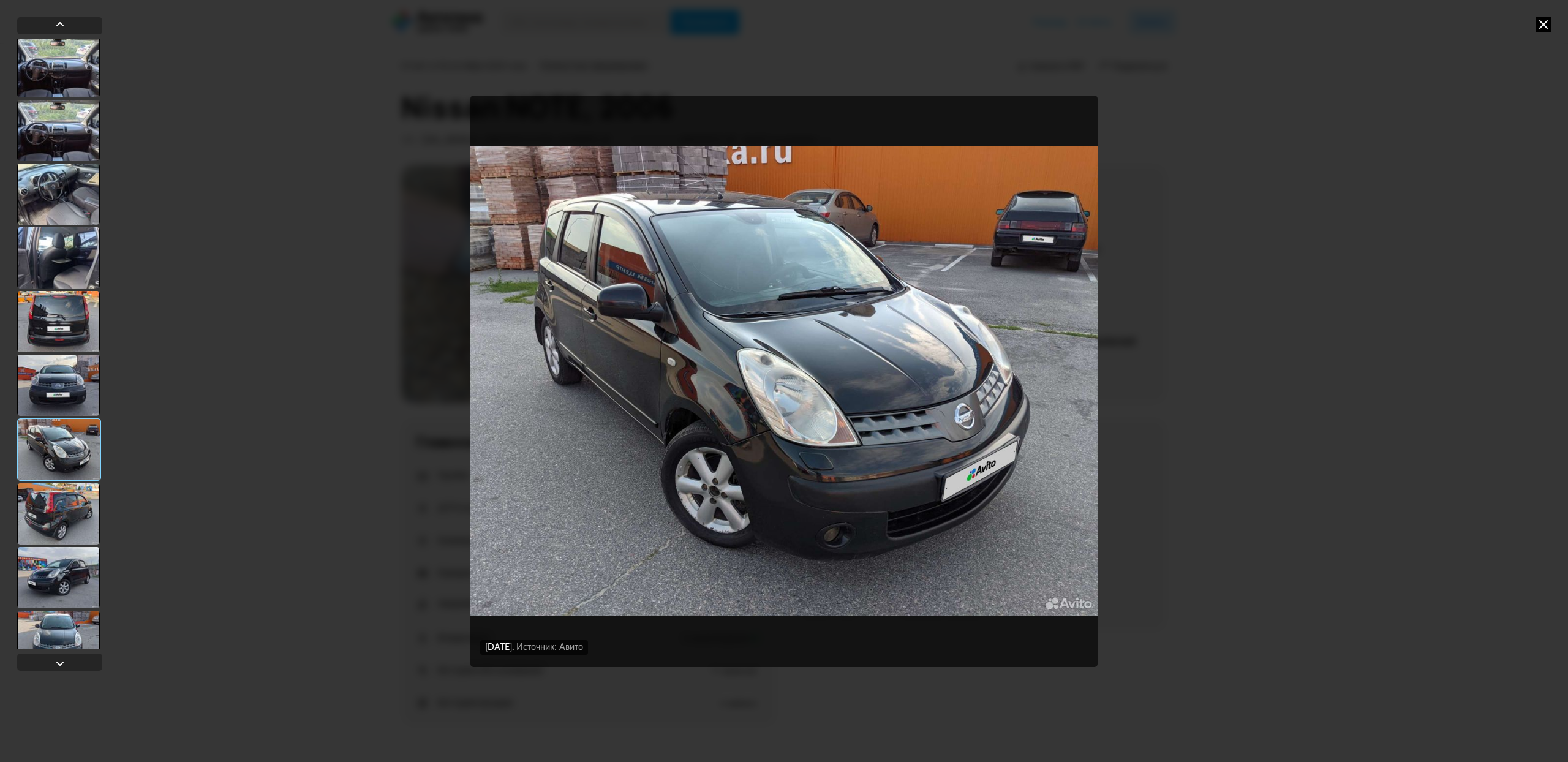
click at [47, 271] on div at bounding box center [58, 258] width 83 height 61
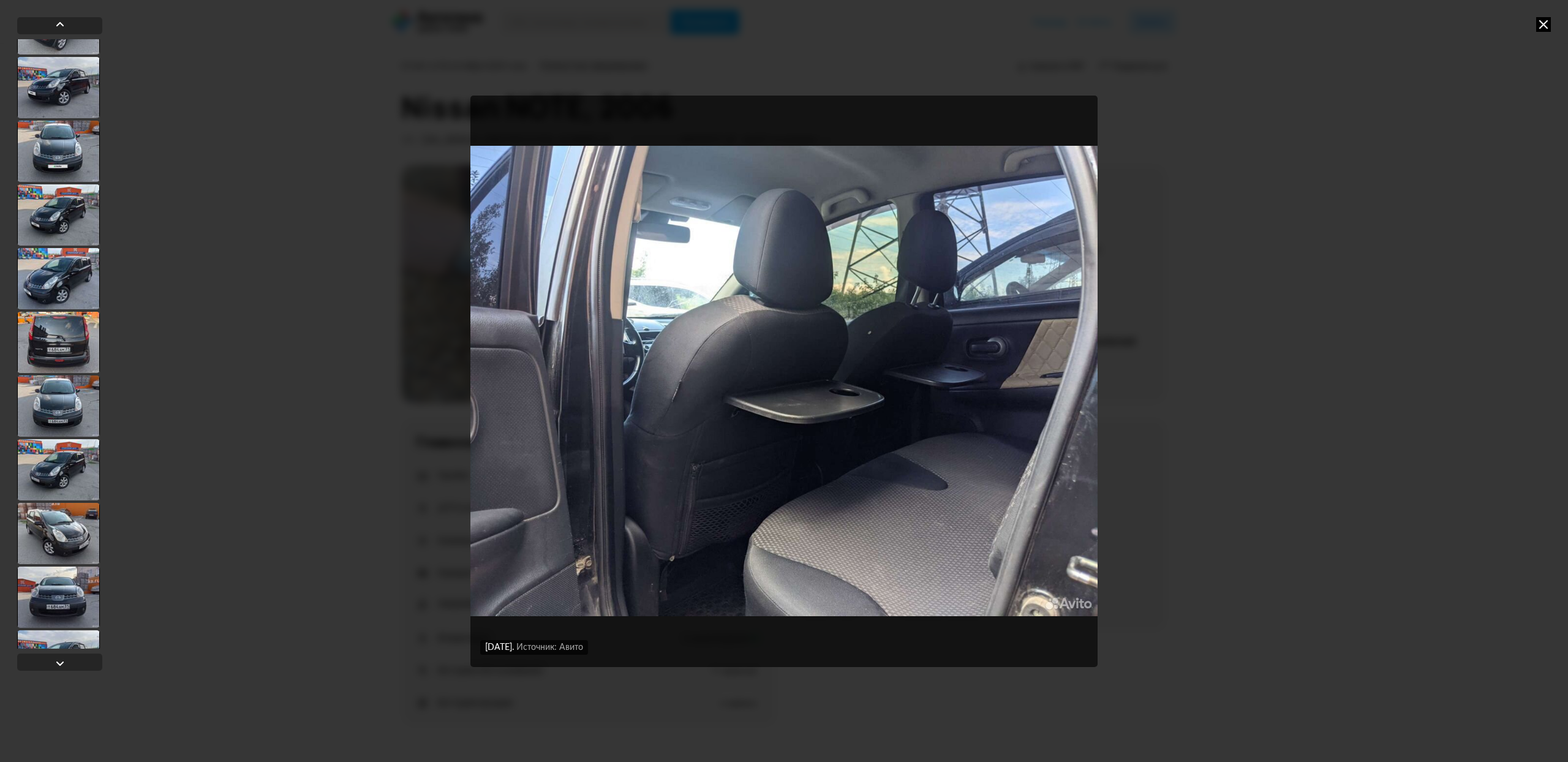
click at [80, 484] on div at bounding box center [58, 470] width 83 height 61
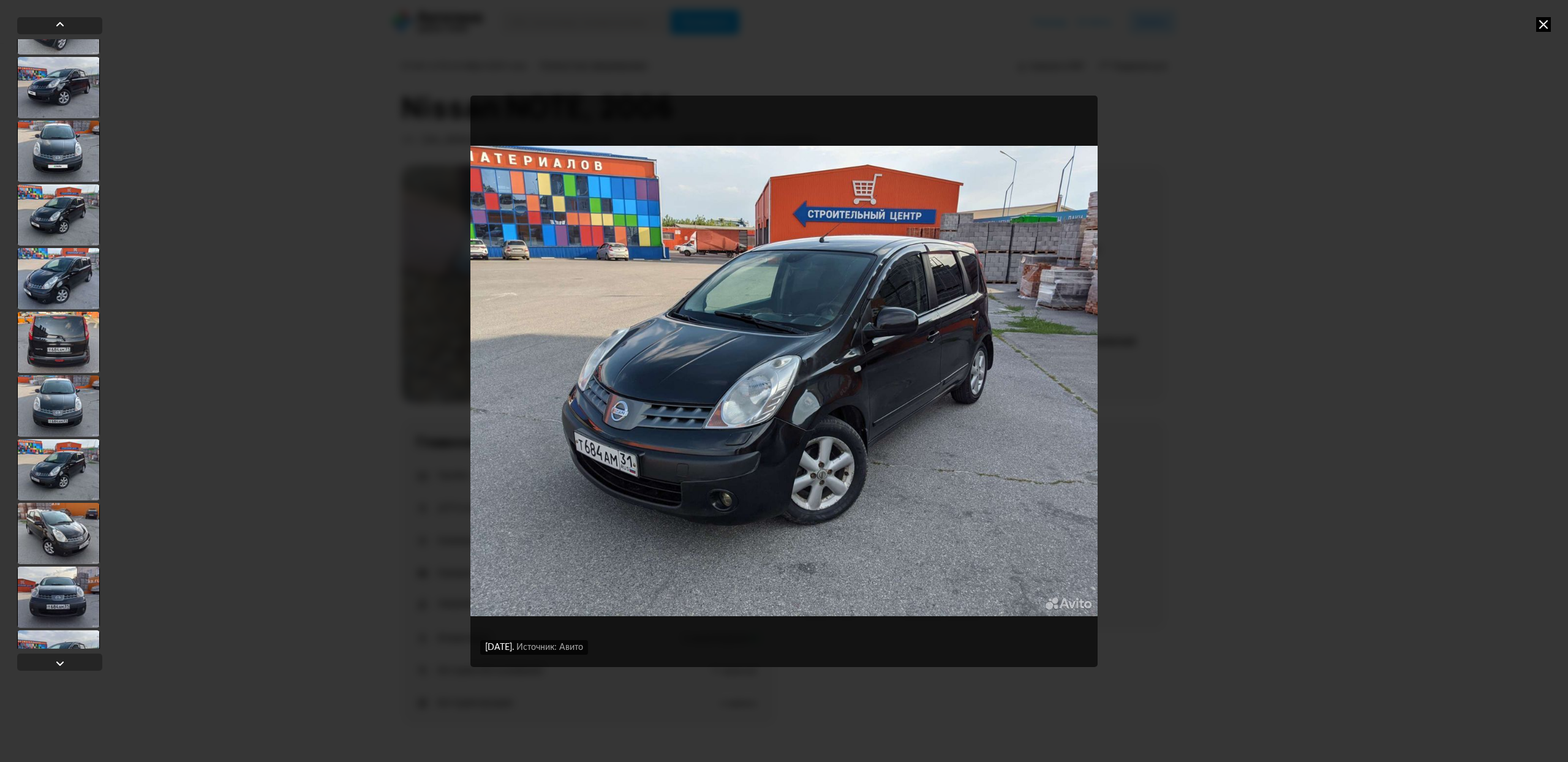
click at [74, 544] on div at bounding box center [58, 534] width 83 height 61
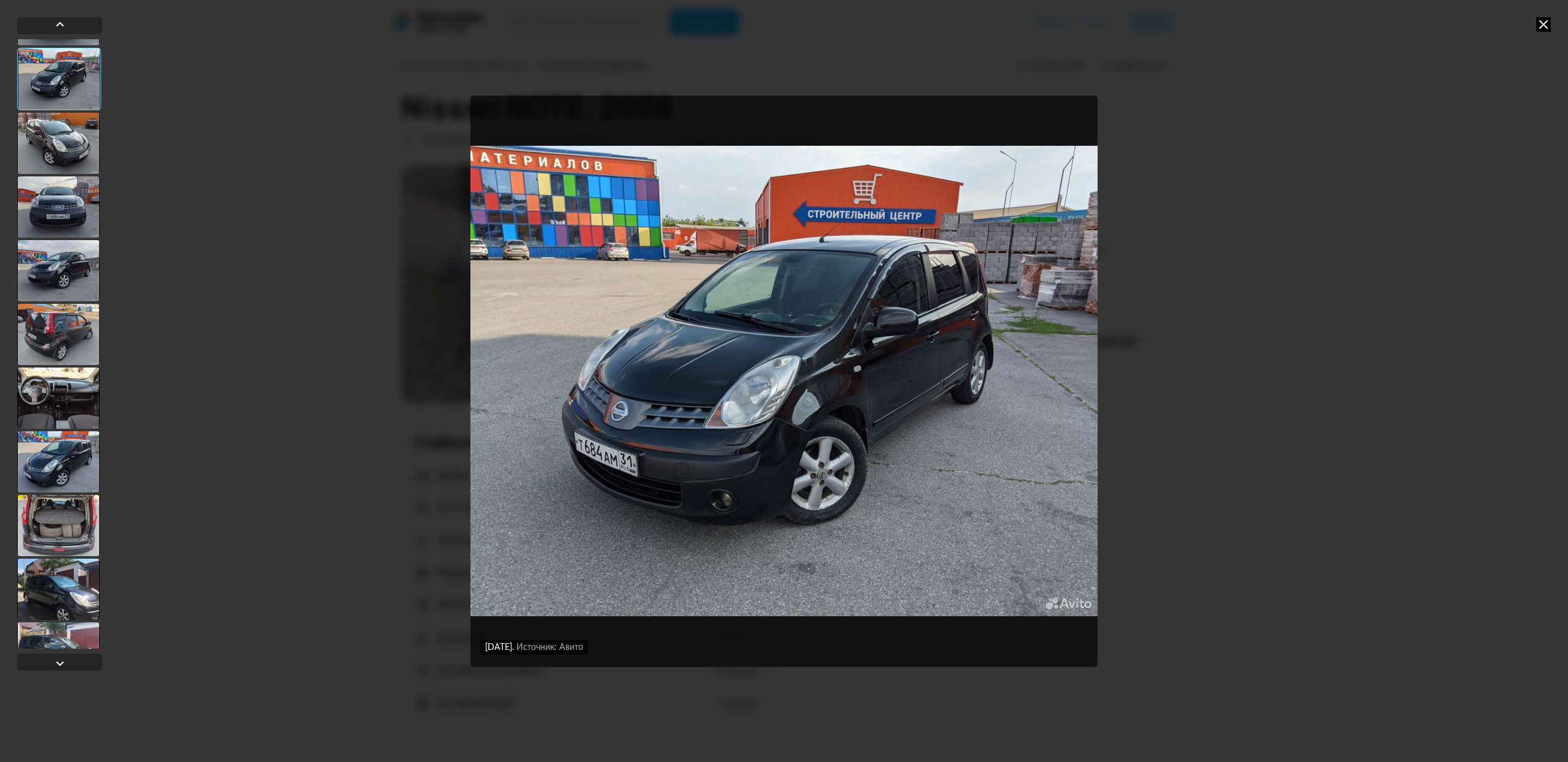
click at [74, 538] on div at bounding box center [58, 526] width 83 height 61
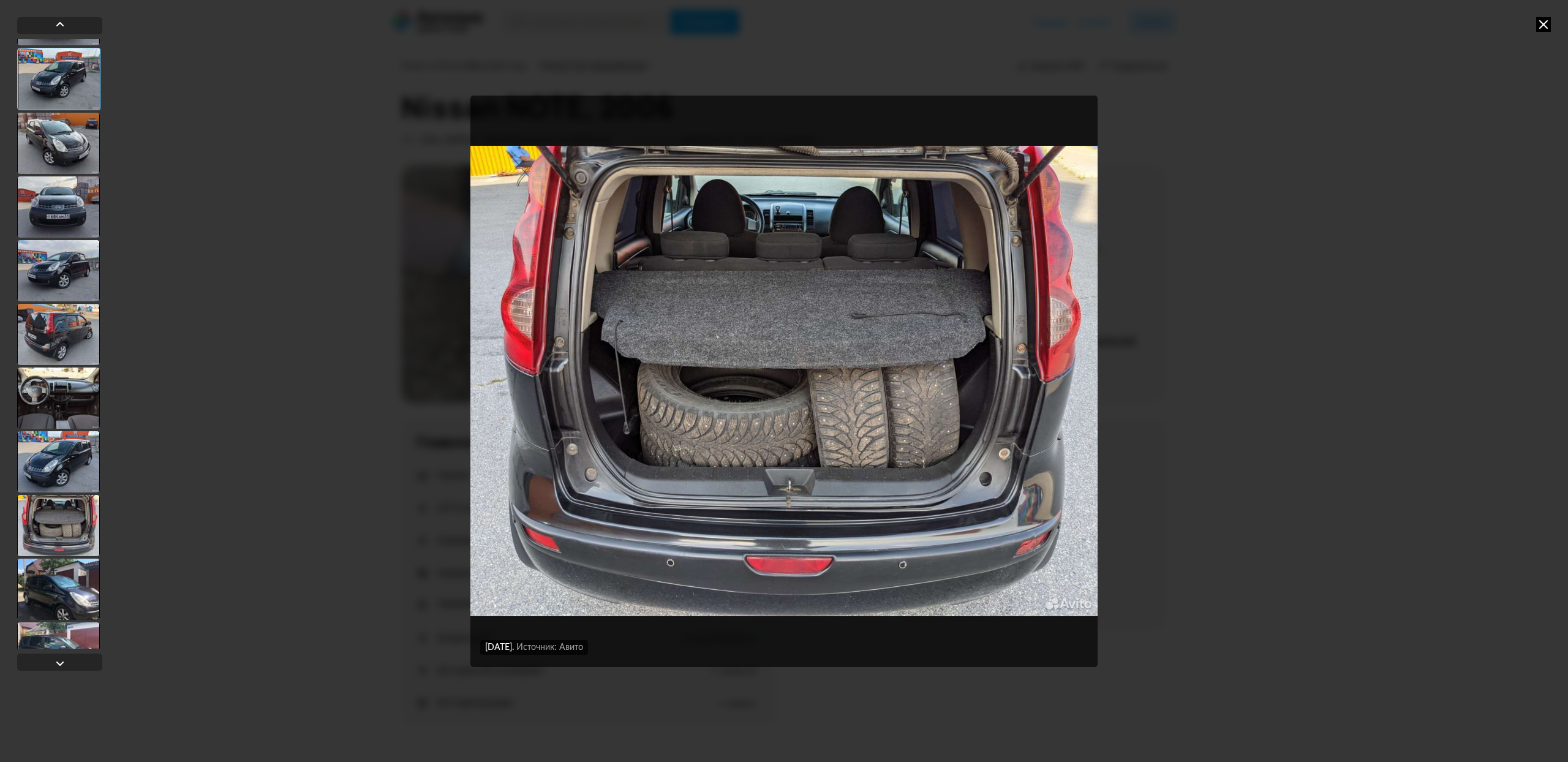
click at [68, 588] on div at bounding box center [58, 589] width 83 height 61
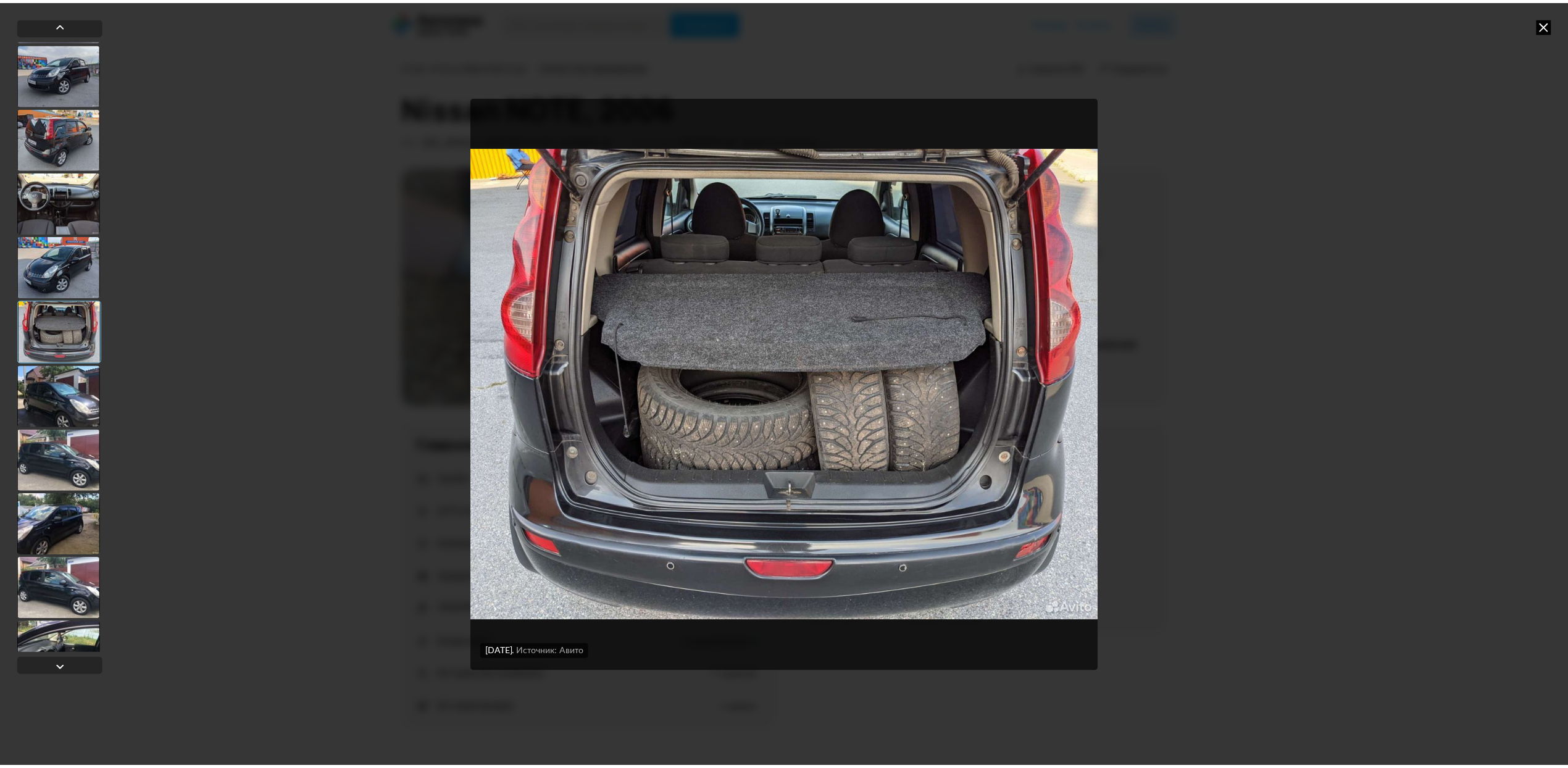
scroll to position [2855, 0]
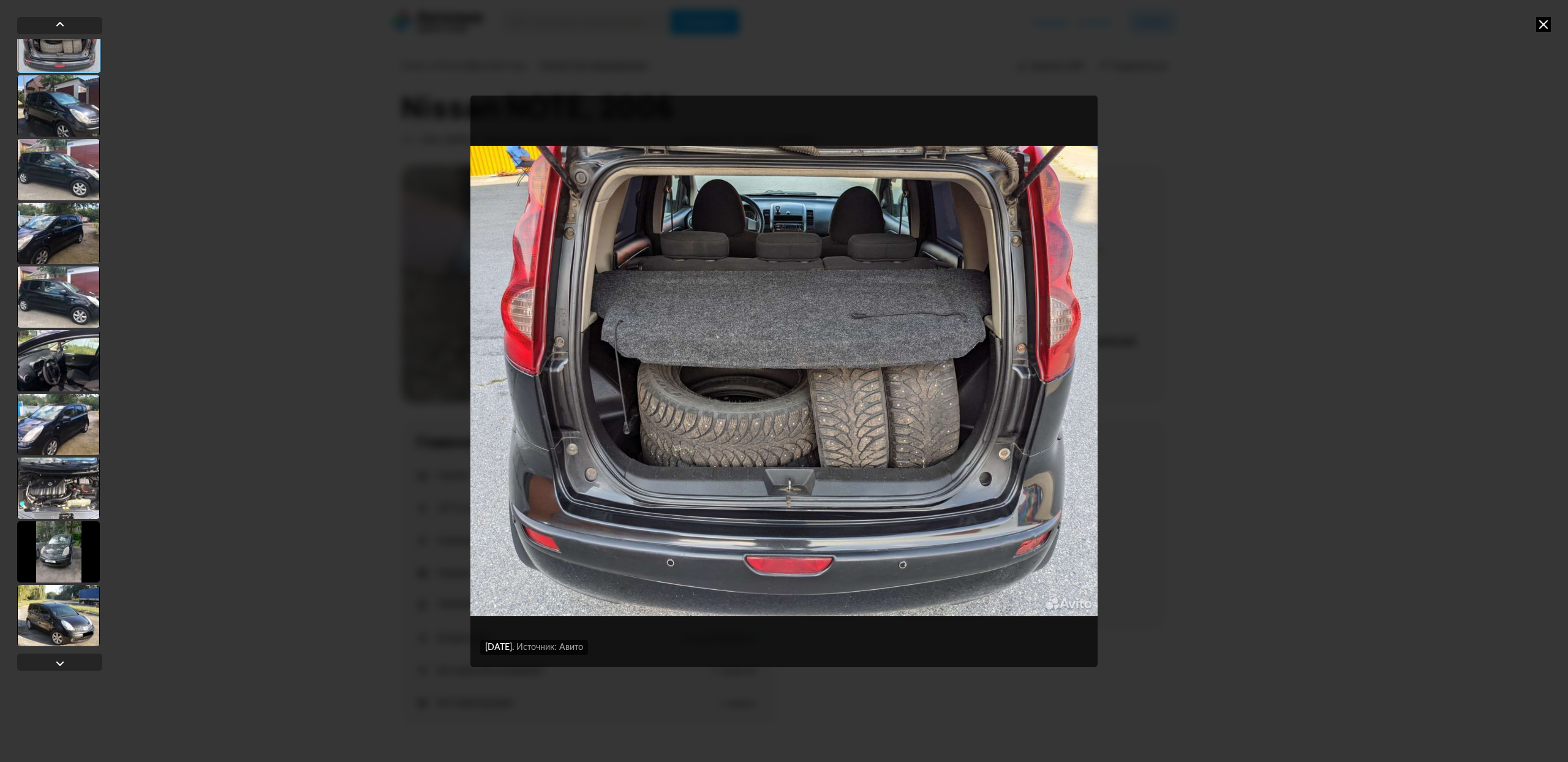
click at [63, 559] on div at bounding box center [58, 552] width 83 height 61
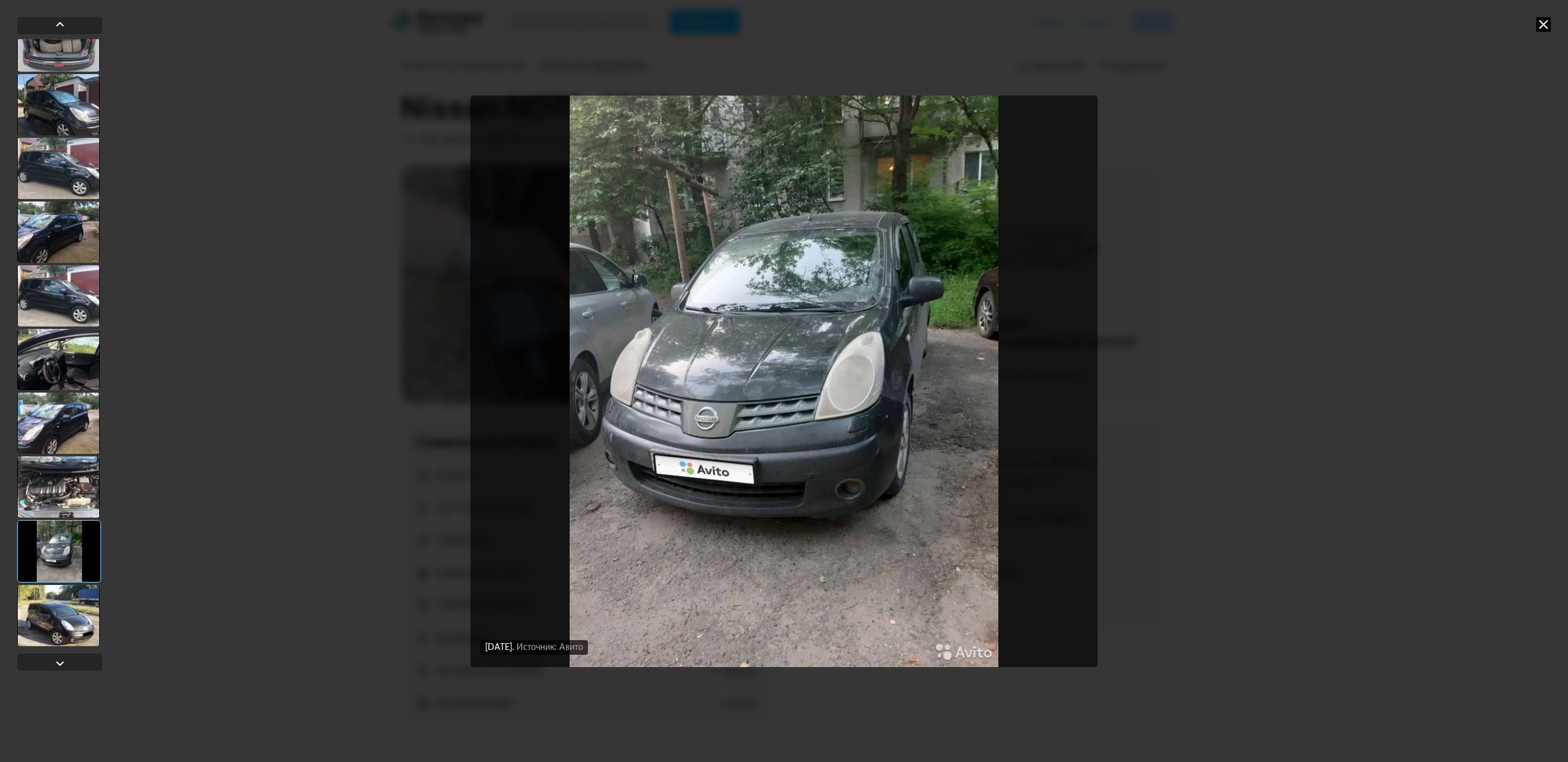
click at [62, 561] on div at bounding box center [59, 551] width 84 height 63
click at [56, 597] on div at bounding box center [58, 616] width 83 height 61
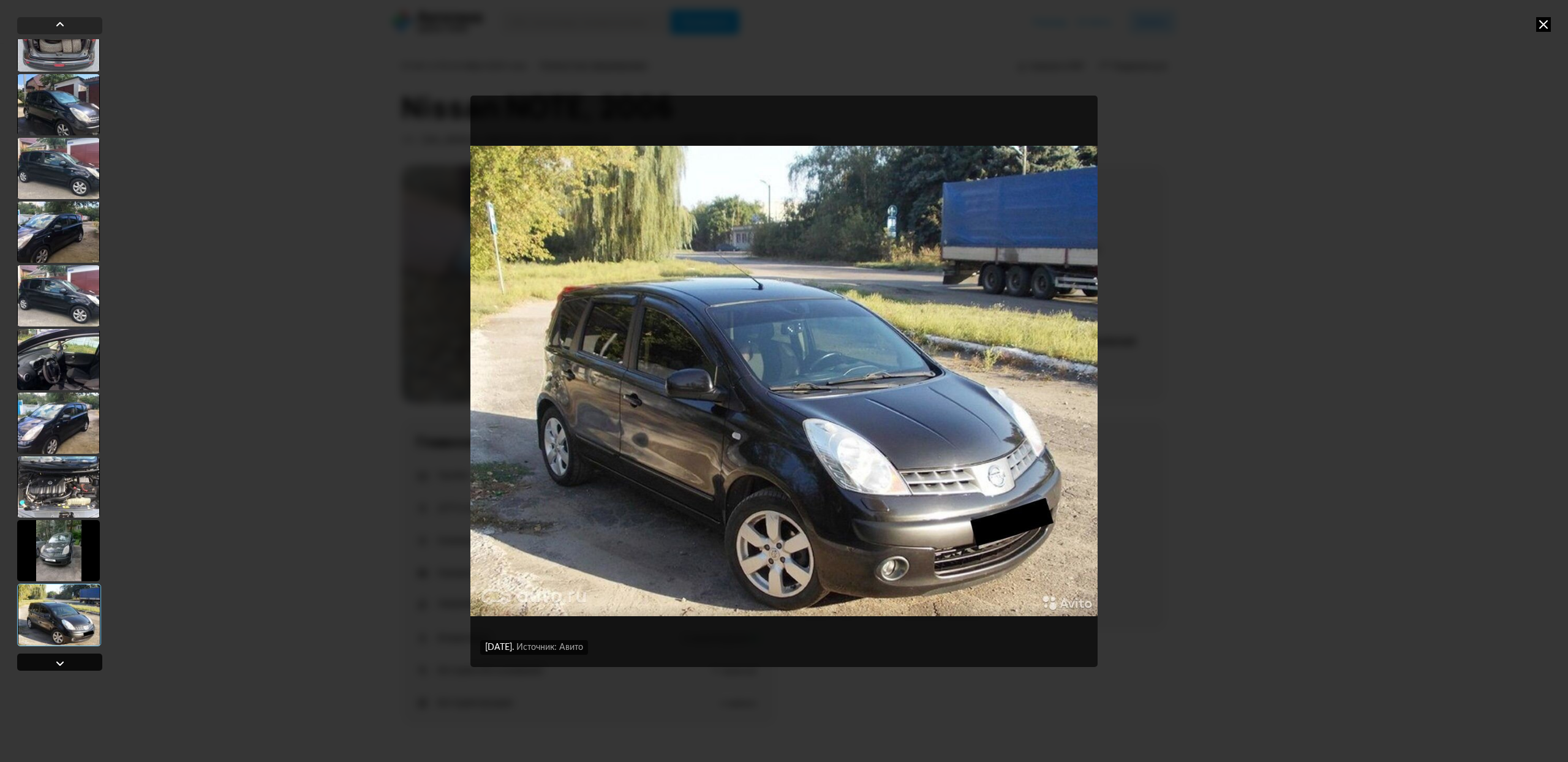
click at [62, 663] on div at bounding box center [60, 664] width 15 height 15
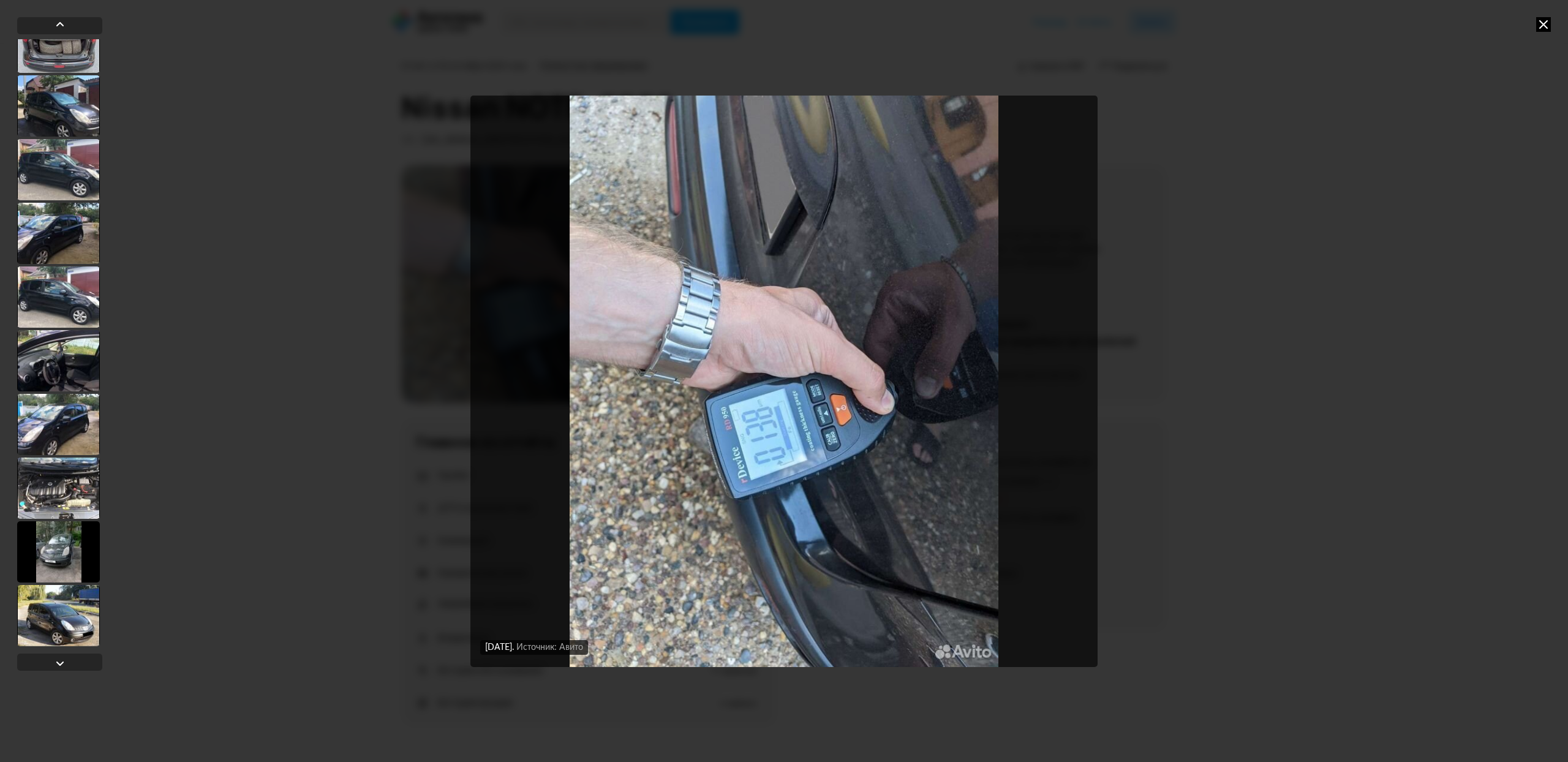
click at [1251, 397] on div "[DATE] Источник: Авито [DATE] Источник: Авито [DATE] Источник: Авито [DATE] Ист…" at bounding box center [784, 381] width 1568 height 762
click at [1537, 27] on icon at bounding box center [1543, 25] width 15 height 15
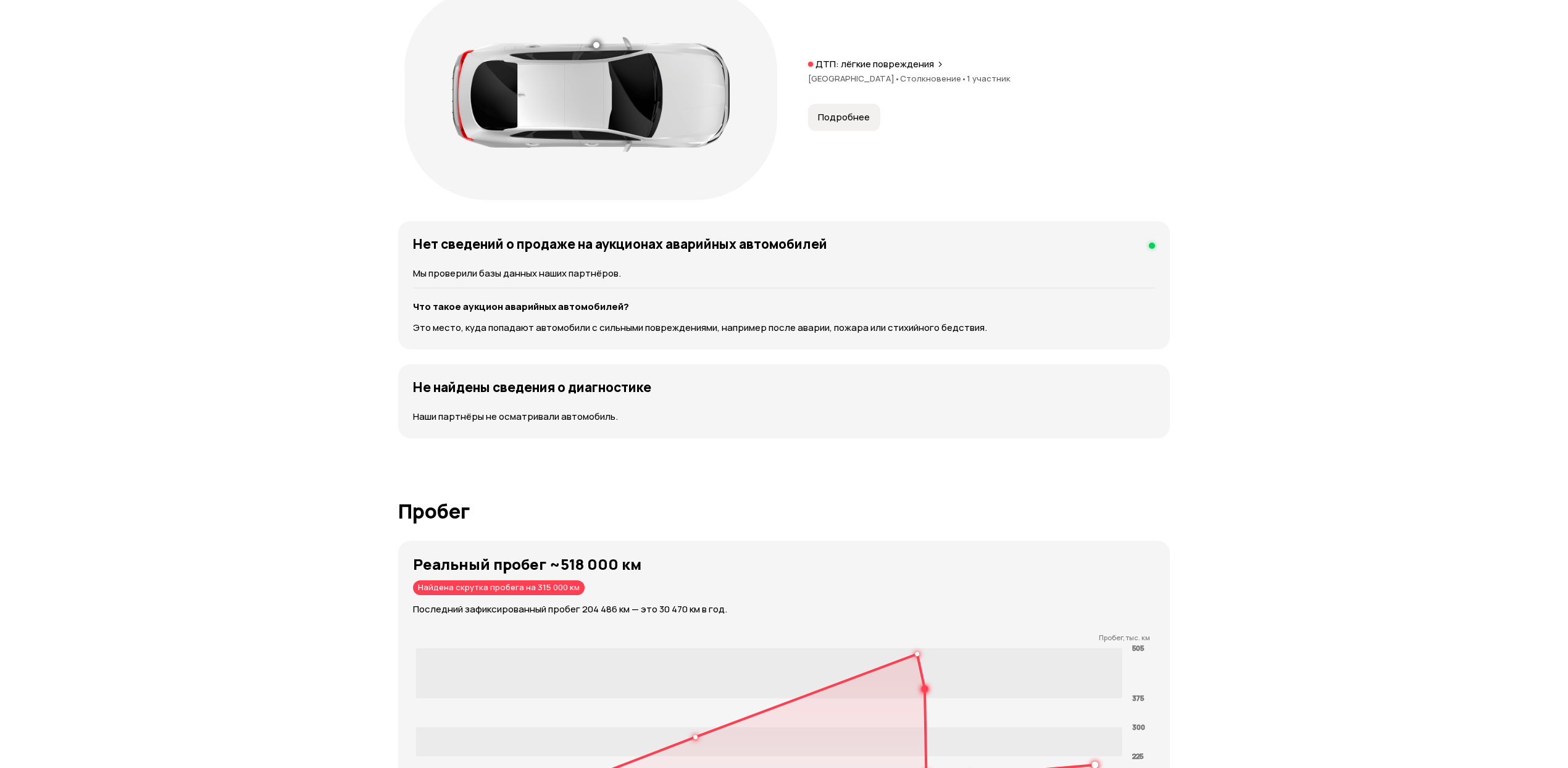
scroll to position [0, 0]
